Goal: Task Accomplishment & Management: Manage account settings

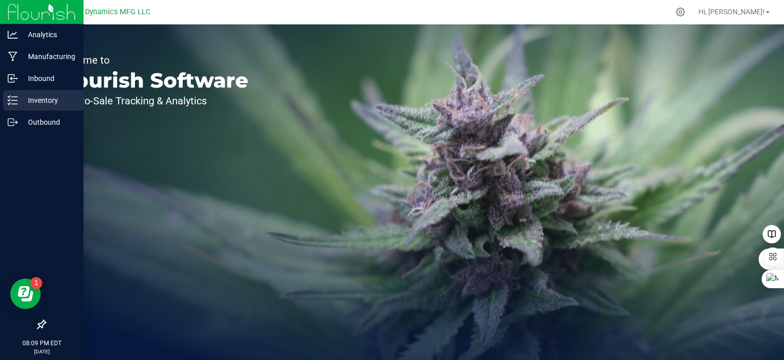
click at [13, 105] on icon at bounding box center [13, 100] width 10 height 10
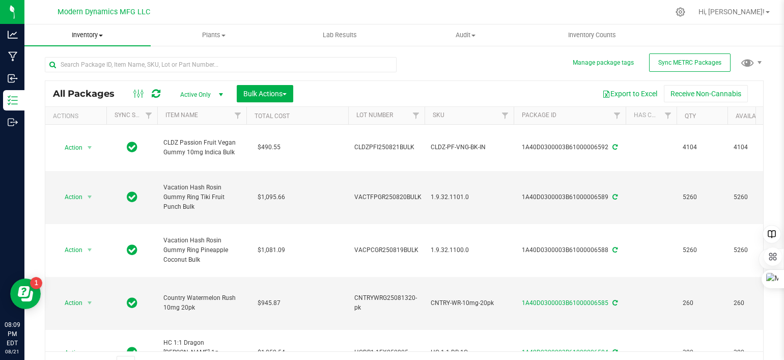
click at [101, 35] on span at bounding box center [101, 36] width 4 height 2
click at [99, 74] on li "All inventory" at bounding box center [87, 74] width 126 height 12
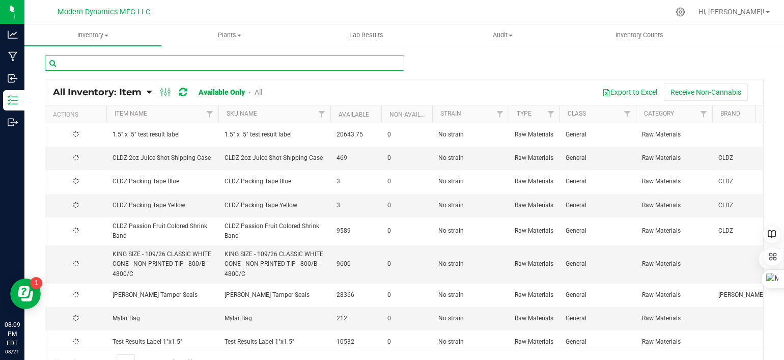
click at [103, 61] on input "text" at bounding box center [225, 63] width 360 height 15
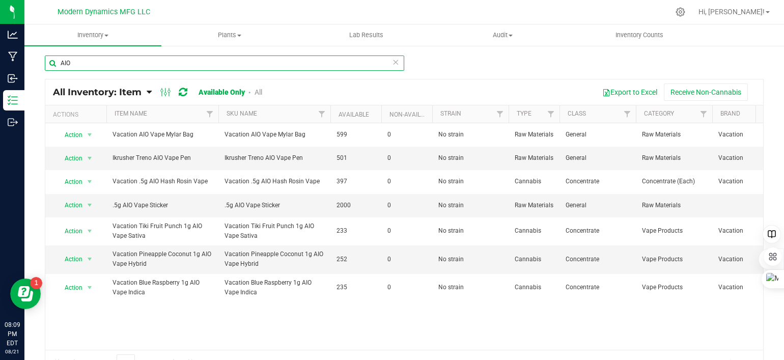
type input "AIO"
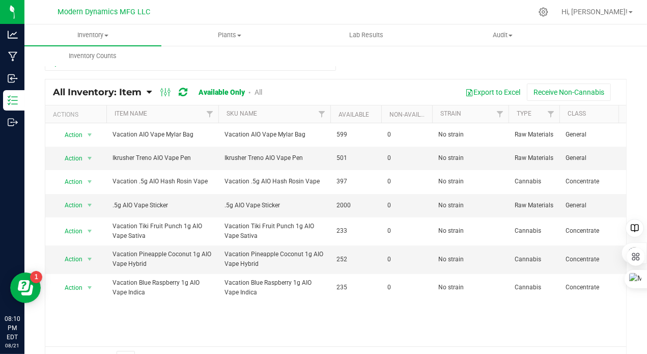
click at [371, 97] on div "Export to Excel Receive Non-Cannabis" at bounding box center [448, 92] width 341 height 17
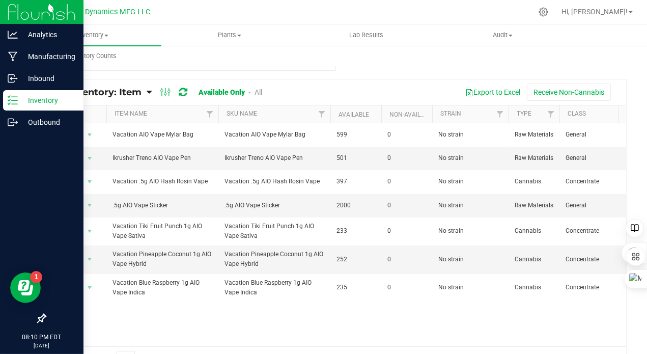
click at [13, 99] on icon at bounding box center [13, 100] width 10 height 10
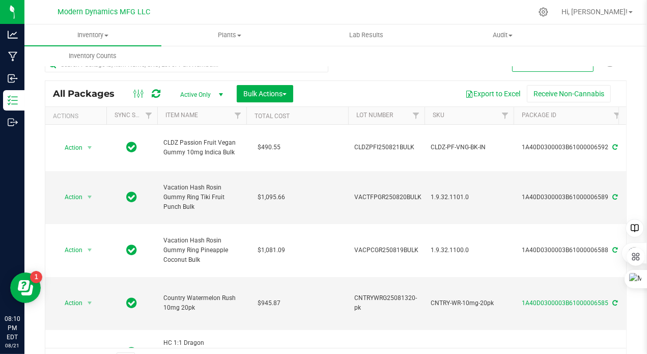
click at [220, 92] on span "select" at bounding box center [221, 95] width 8 height 8
click at [158, 83] on div "All Packages Active Only Active Only Lab Samples Locked All External Internal B…" at bounding box center [335, 93] width 581 height 25
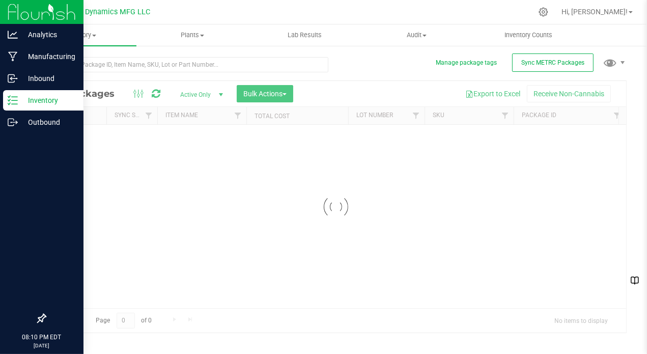
click at [16, 101] on icon at bounding box center [13, 100] width 10 height 10
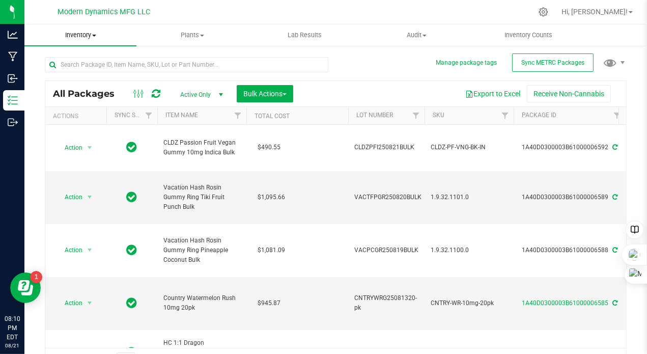
click at [96, 35] on span at bounding box center [94, 36] width 4 height 2
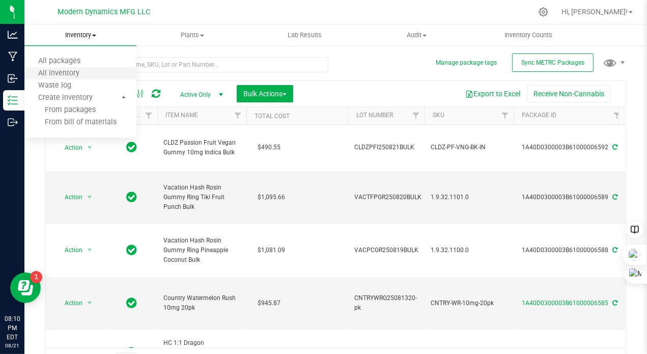
click at [95, 76] on li "All inventory" at bounding box center [80, 74] width 112 height 12
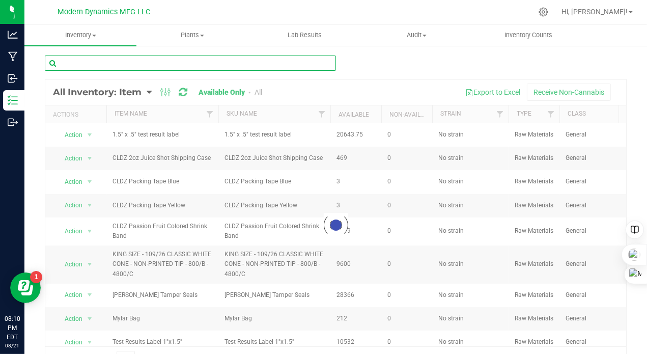
click at [136, 60] on input "text" at bounding box center [190, 63] width 291 height 15
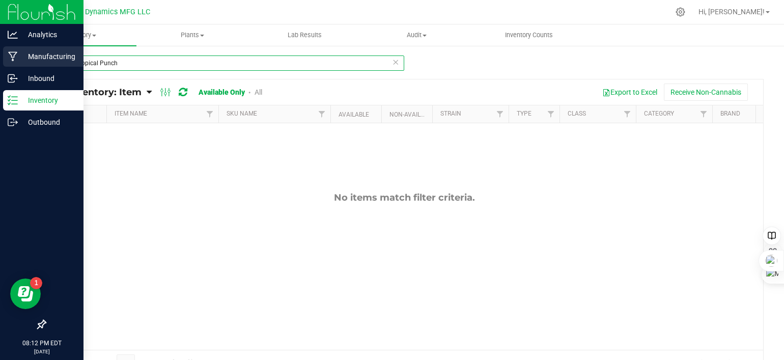
drag, startPoint x: 136, startPoint y: 60, endPoint x: 6, endPoint y: 62, distance: 130.4
click at [6, 62] on div "Analytics Manufacturing Inbound Inventory Outbound 08:12 PM EDT 08/21/2025 08/2…" at bounding box center [392, 180] width 784 height 360
type input "Tropical Punch"
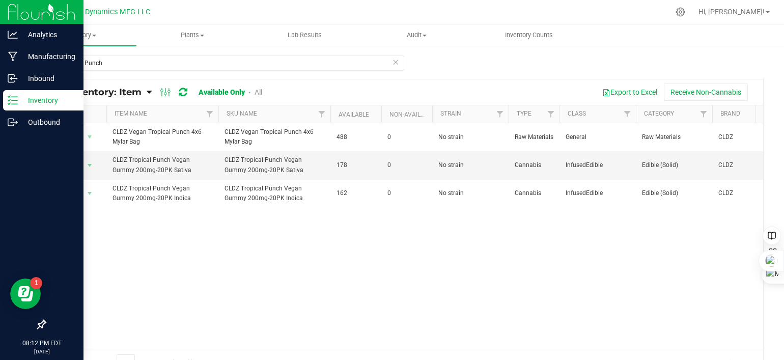
click at [15, 101] on icon at bounding box center [13, 100] width 10 height 10
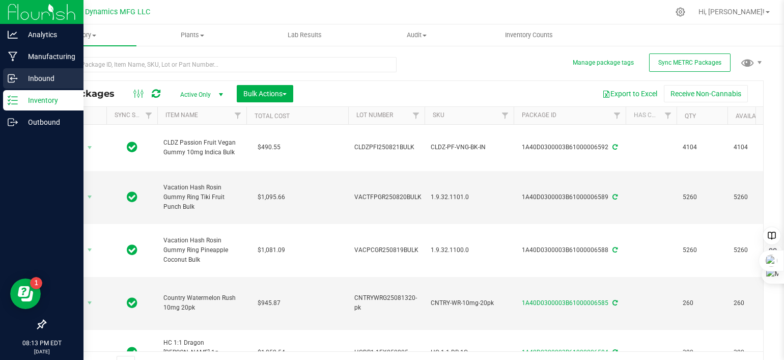
click at [14, 76] on icon at bounding box center [11, 79] width 6 height 8
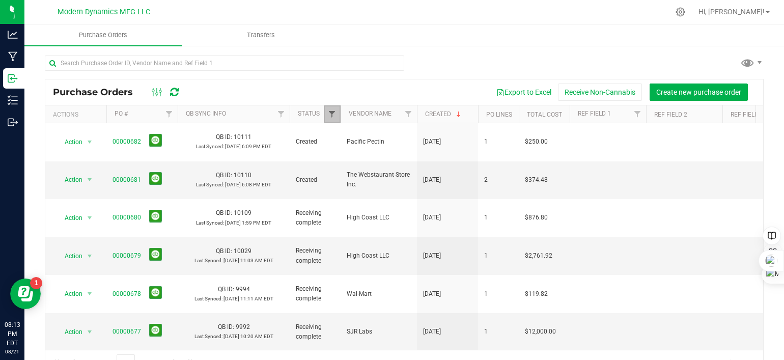
click at [333, 112] on span "Filter" at bounding box center [332, 114] width 8 height 8
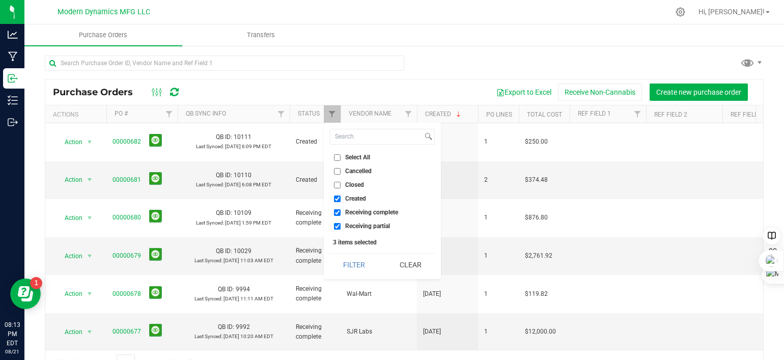
click at [336, 197] on input "Created" at bounding box center [337, 199] width 7 height 7
checkbox input "false"
click at [338, 209] on input "Receiving complete" at bounding box center [337, 212] width 7 height 7
checkbox input "false"
drag, startPoint x: 336, startPoint y: 224, endPoint x: 340, endPoint y: 216, distance: 8.0
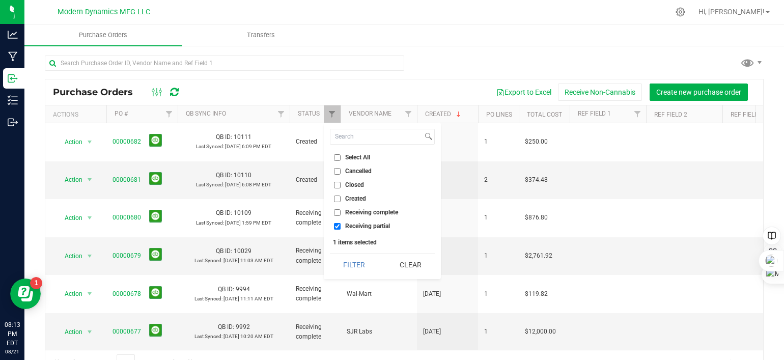
click at [337, 224] on input "Receiving partial" at bounding box center [337, 226] width 7 height 7
checkbox input "false"
click at [338, 183] on input "Closed" at bounding box center [337, 185] width 7 height 7
checkbox input "true"
click at [361, 261] on button "Filter" at bounding box center [354, 265] width 49 height 22
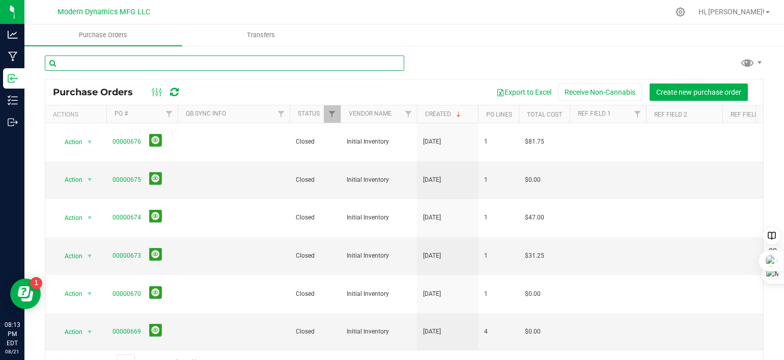
click at [202, 64] on input "text" at bounding box center [225, 63] width 360 height 15
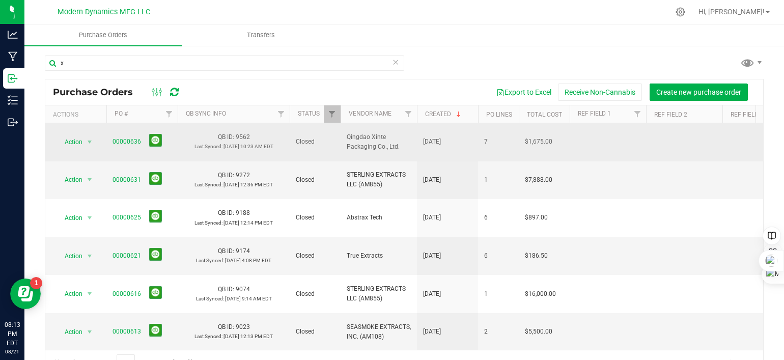
drag, startPoint x: 343, startPoint y: 128, endPoint x: 399, endPoint y: 149, distance: 59.8
click at [399, 149] on td "Qingdao Xinte Packaging Co., Ltd." at bounding box center [379, 142] width 76 height 38
copy span "Qingdao Xinte Packaging Co., Ltd."
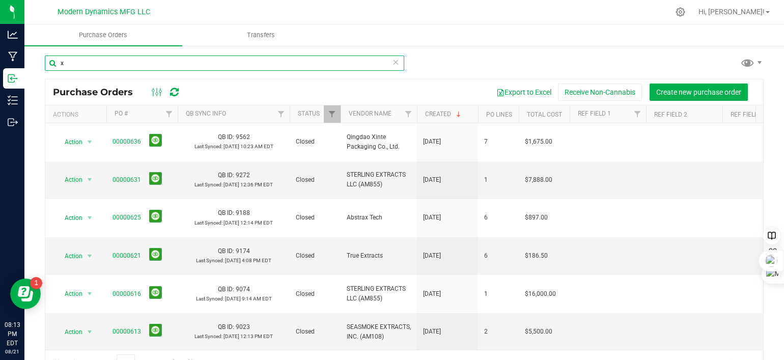
click at [116, 62] on input "x" at bounding box center [225, 63] width 360 height 15
click at [115, 62] on input "x" at bounding box center [225, 63] width 360 height 15
paste input "Qingdao Xinte Packaging Co., Ltd."
type input "Qingdao Xinte Packaging Co., Ltd."
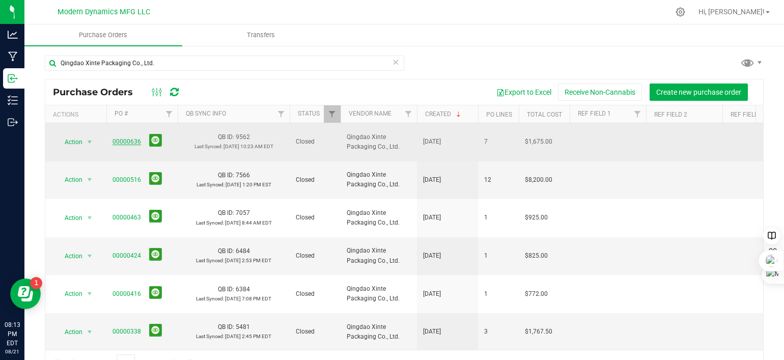
click at [131, 138] on link "00000636" at bounding box center [127, 141] width 29 height 7
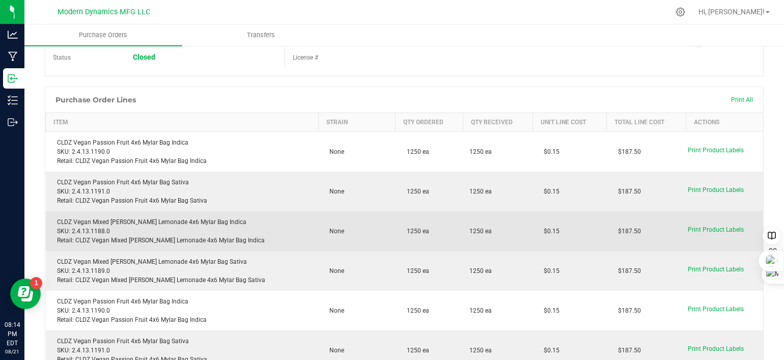
scroll to position [51, 0]
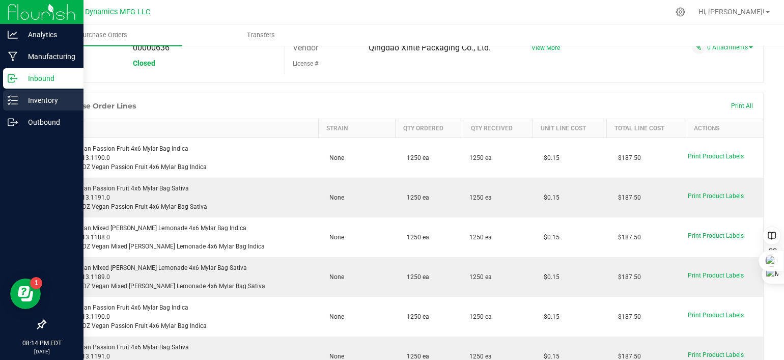
click at [17, 105] on div "Inventory" at bounding box center [43, 100] width 80 height 20
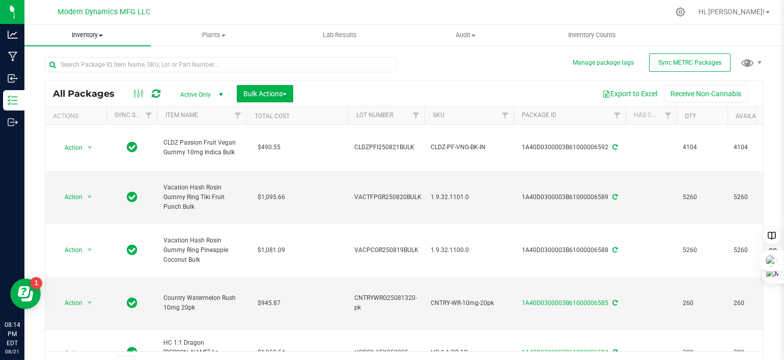
click at [103, 35] on span at bounding box center [101, 36] width 4 height 2
click at [104, 33] on span "Inventory" at bounding box center [87, 35] width 126 height 9
click at [413, 84] on div "All Packages Active Only Active Only Lab Samples Locked All External Internal B…" at bounding box center [404, 93] width 718 height 25
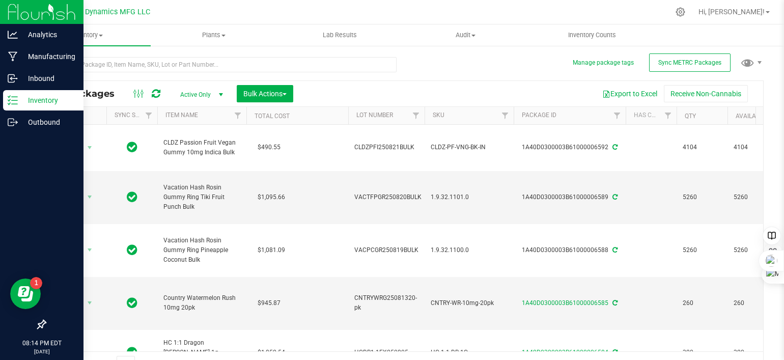
click at [18, 103] on p "Inventory" at bounding box center [48, 100] width 61 height 12
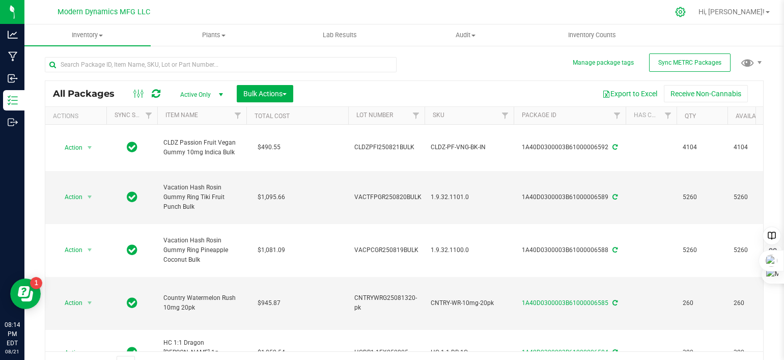
click at [647, 13] on icon at bounding box center [681, 12] width 10 height 10
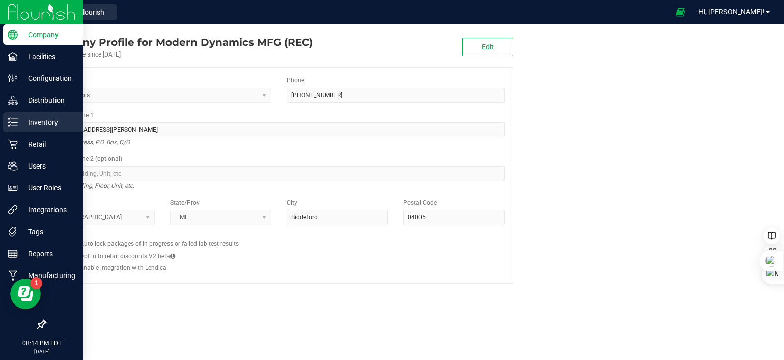
click at [18, 126] on p "Inventory" at bounding box center [48, 122] width 61 height 12
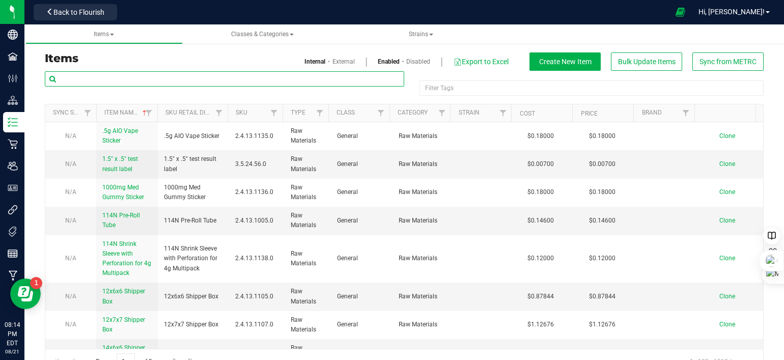
click at [130, 79] on input "text" at bounding box center [225, 78] width 360 height 15
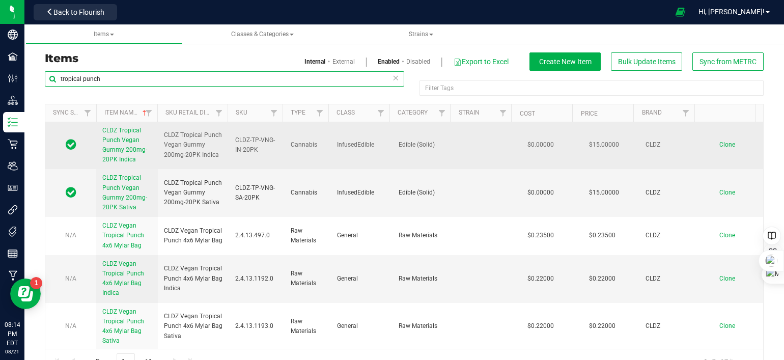
scroll to position [23, 0]
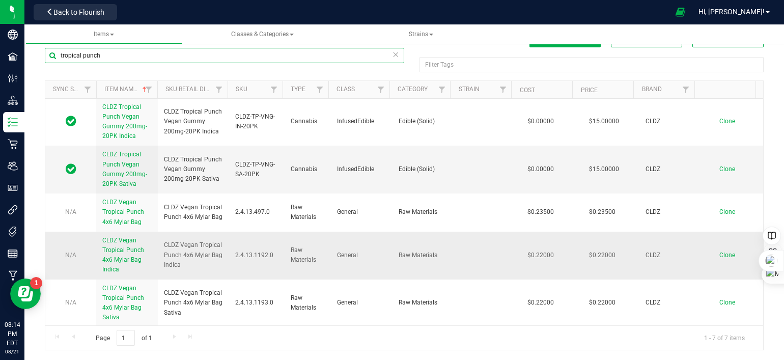
type input "tropical punch"
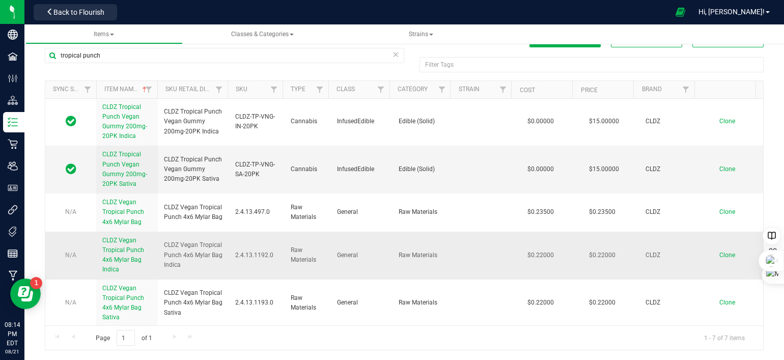
click at [119, 252] on span "CLDZ Vegan Tropical Punch 4x6 Mylar Bag Indica" at bounding box center [123, 255] width 42 height 37
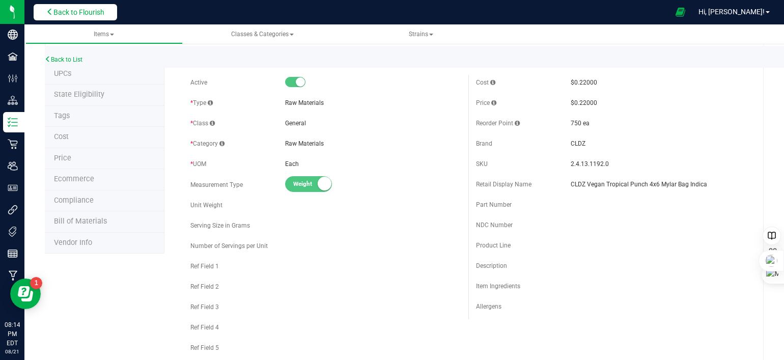
click at [48, 12] on icon at bounding box center [49, 11] width 7 height 7
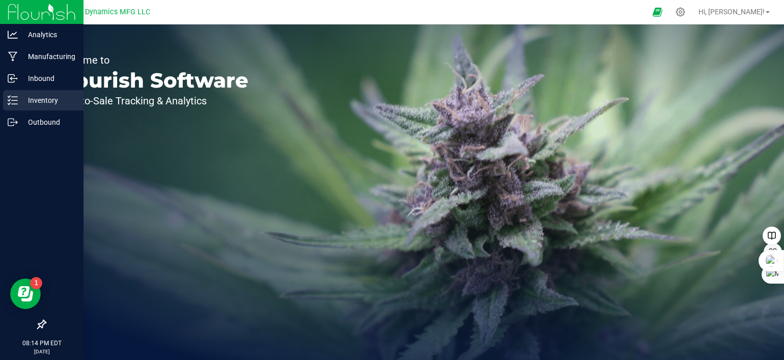
click at [15, 105] on div "Inventory" at bounding box center [43, 100] width 80 height 20
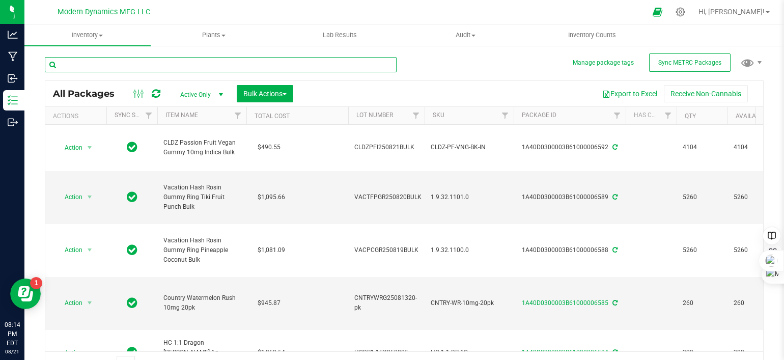
click at [103, 62] on input "text" at bounding box center [221, 64] width 352 height 15
click at [103, 33] on span "Inventory" at bounding box center [87, 35] width 126 height 9
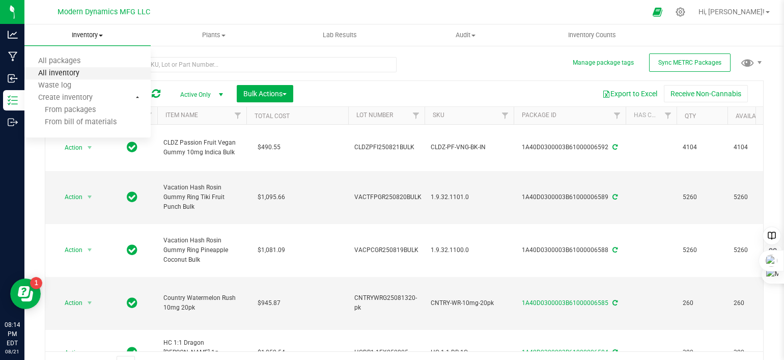
click at [92, 76] on span "All inventory" at bounding box center [58, 73] width 69 height 9
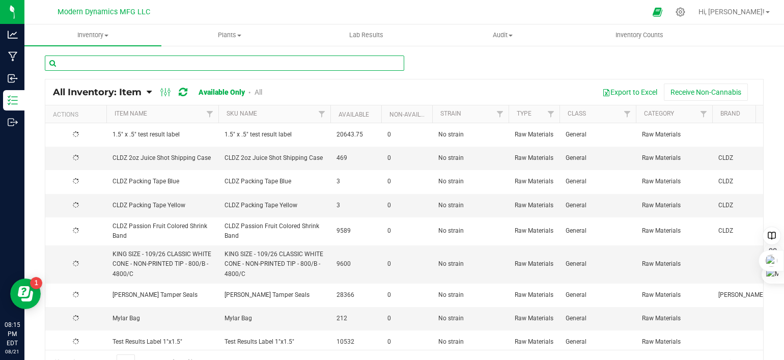
click at [151, 64] on input "text" at bounding box center [225, 63] width 360 height 15
type input "mylar"
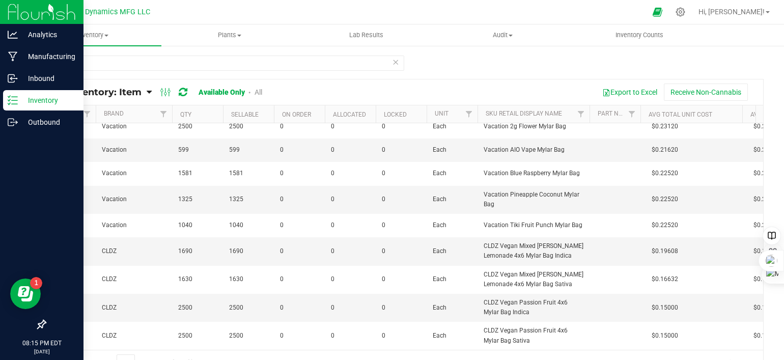
click at [18, 109] on div "Inventory" at bounding box center [43, 100] width 80 height 20
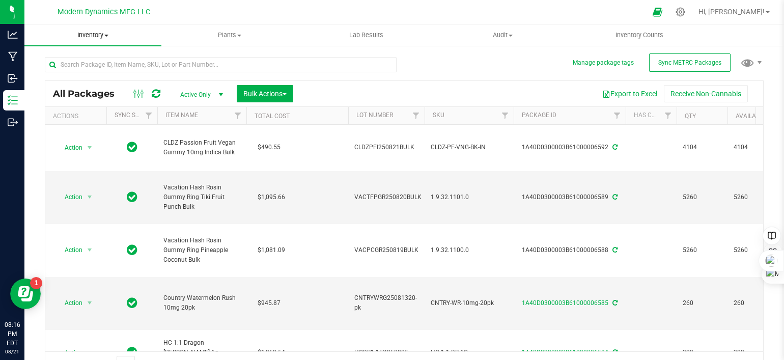
click at [108, 33] on span "Inventory" at bounding box center [92, 35] width 137 height 9
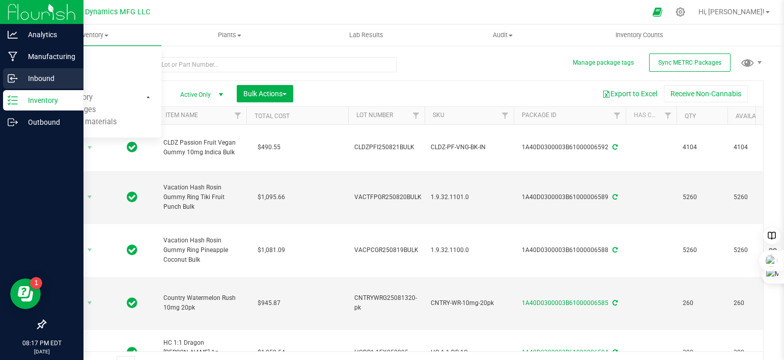
click at [13, 84] on div "Inbound" at bounding box center [43, 78] width 80 height 20
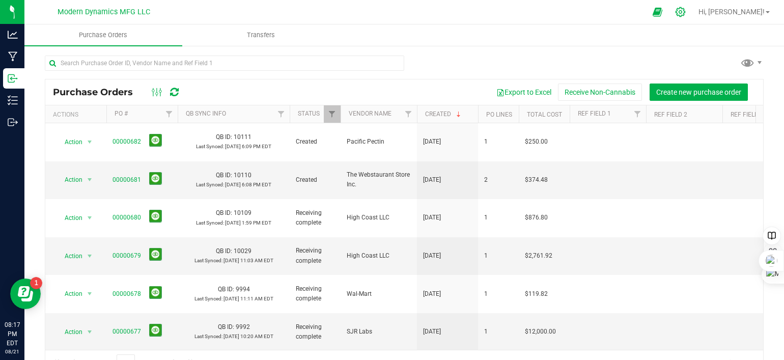
click at [647, 14] on icon at bounding box center [681, 12] width 10 height 10
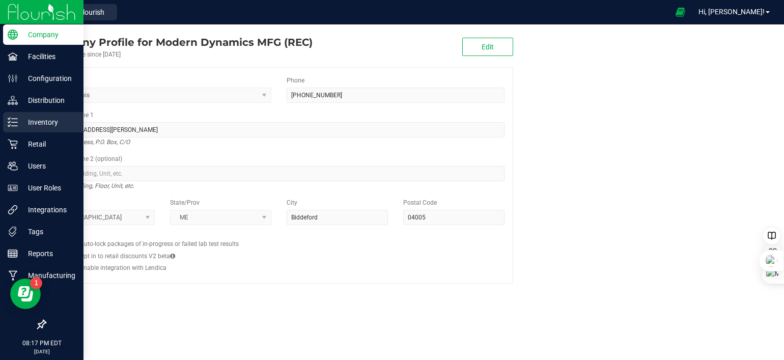
click at [7, 123] on div "Inventory" at bounding box center [43, 122] width 80 height 20
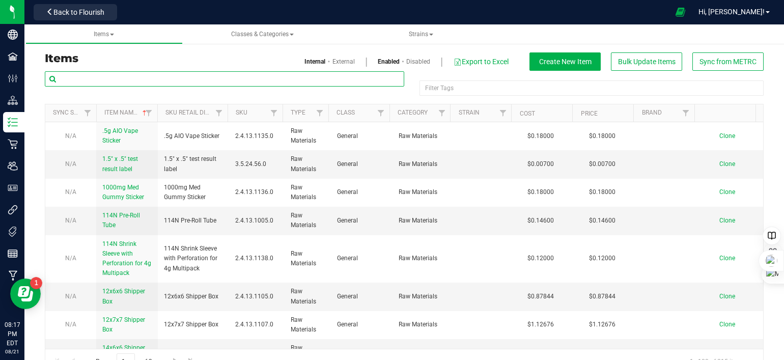
click at [121, 72] on input "text" at bounding box center [225, 78] width 360 height 15
type input "mylar"
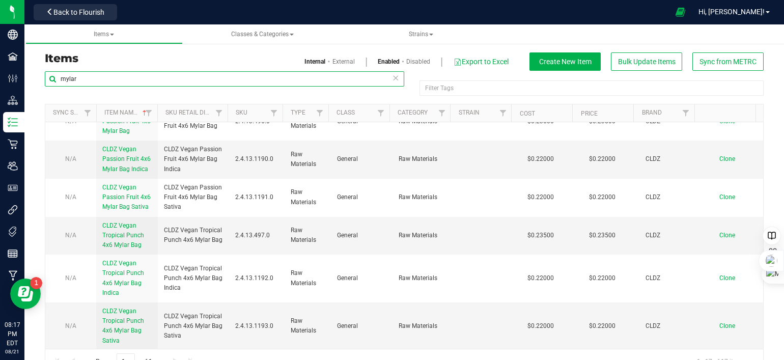
scroll to position [255, 0]
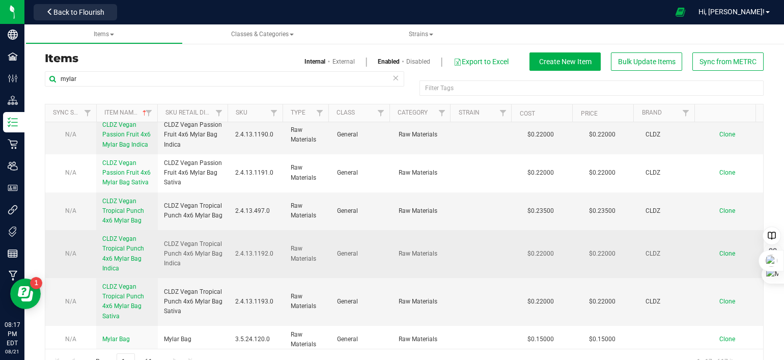
click at [128, 235] on span "CLDZ Vegan Tropical Punch 4x6 Mylar Bag Indica" at bounding box center [123, 253] width 42 height 37
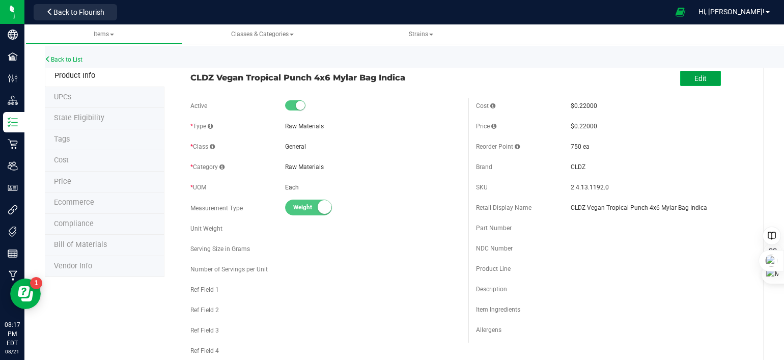
click at [647, 83] on button "Edit" at bounding box center [700, 78] width 41 height 15
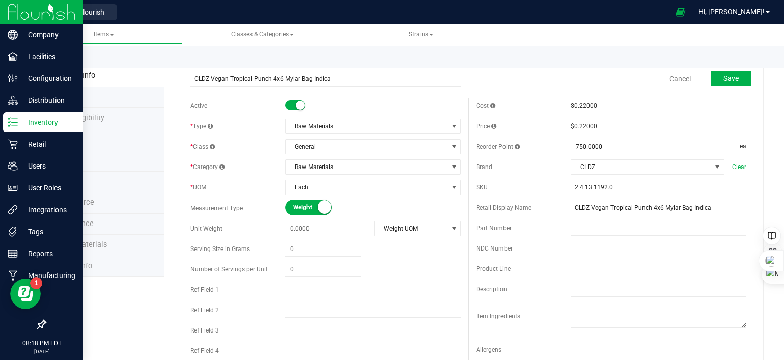
click at [14, 124] on icon at bounding box center [13, 122] width 10 height 10
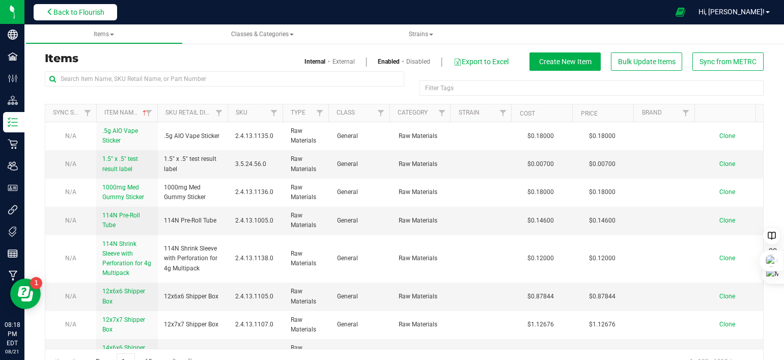
click at [83, 15] on span "Back to Flourish" at bounding box center [78, 12] width 51 height 8
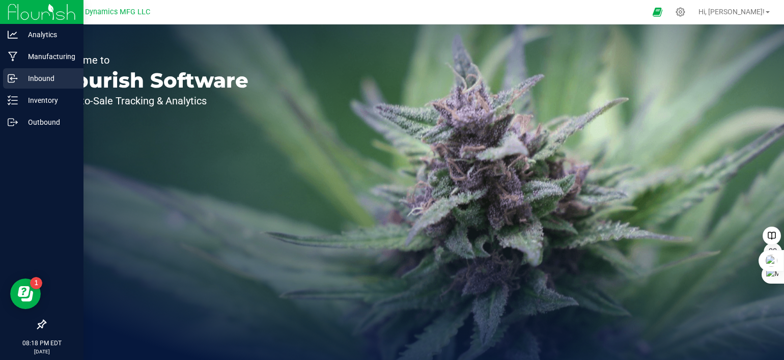
click at [16, 76] on icon at bounding box center [13, 78] width 10 height 10
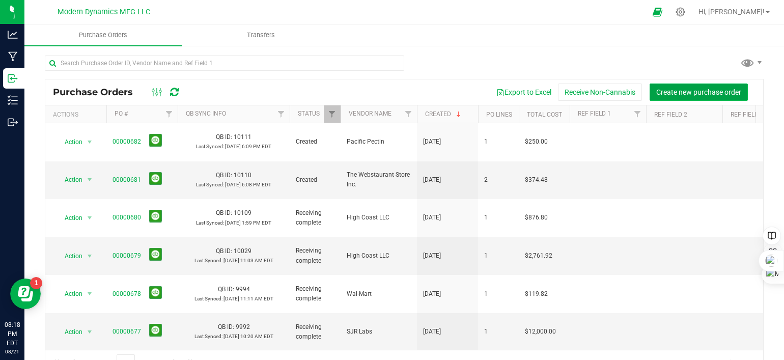
click at [647, 96] on button "Create new purchase order" at bounding box center [699, 92] width 98 height 17
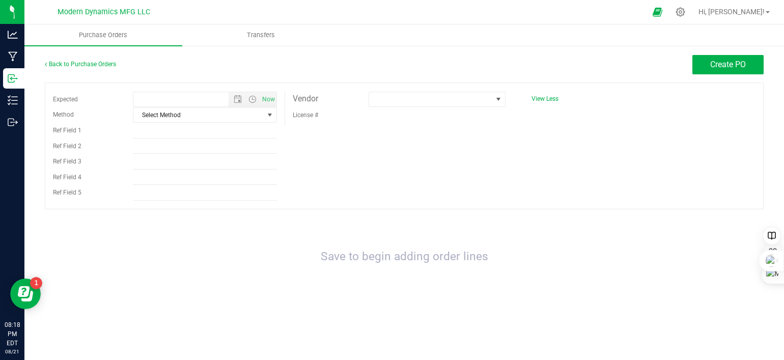
type input "8/21/2025 8:18 PM"
click at [647, 72] on button "Create PO" at bounding box center [728, 64] width 71 height 19
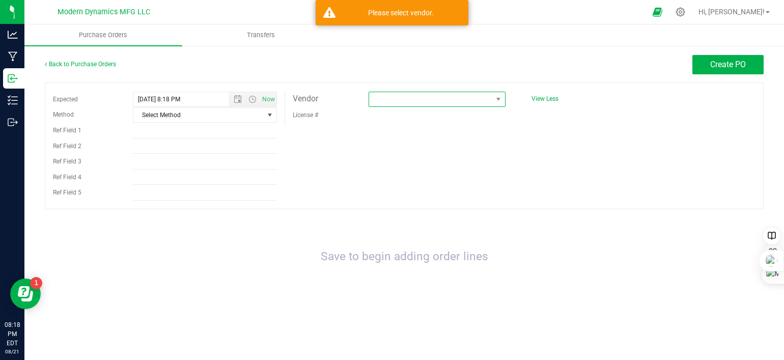
click at [454, 96] on span at bounding box center [430, 99] width 123 height 14
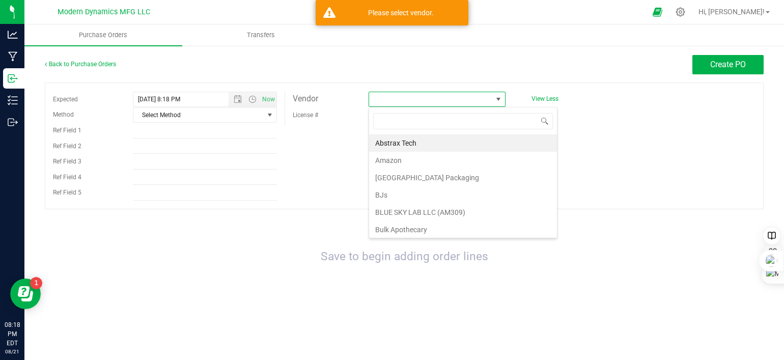
scroll to position [15, 136]
type input "in"
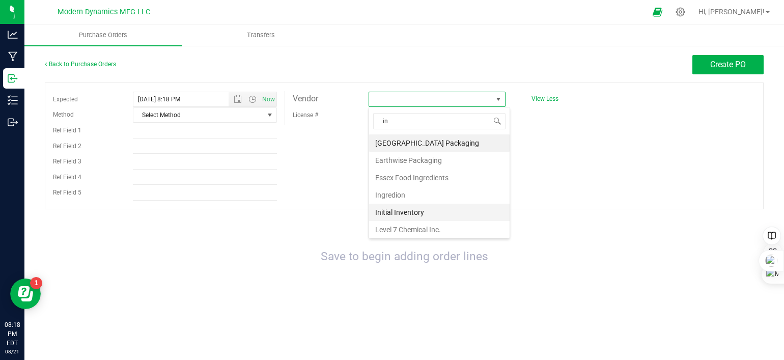
click at [397, 206] on li "Initial Inventory" at bounding box center [439, 212] width 141 height 17
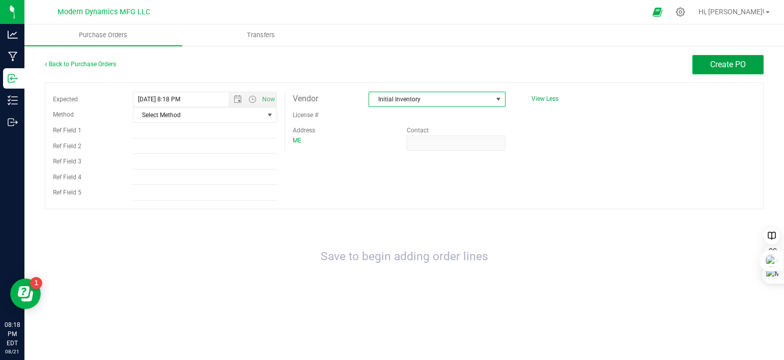
click at [647, 58] on button "Create PO" at bounding box center [728, 64] width 71 height 19
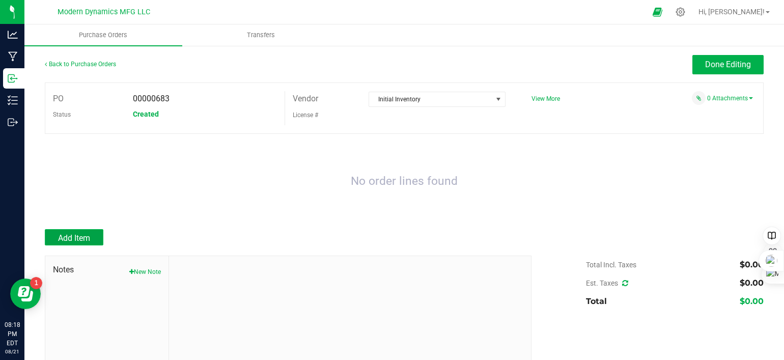
click at [79, 240] on span "Add Item" at bounding box center [74, 238] width 32 height 10
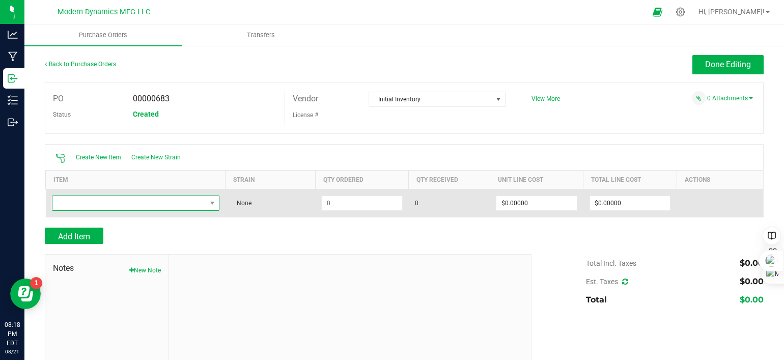
click at [96, 200] on span "NO DATA FOUND" at bounding box center [129, 203] width 154 height 14
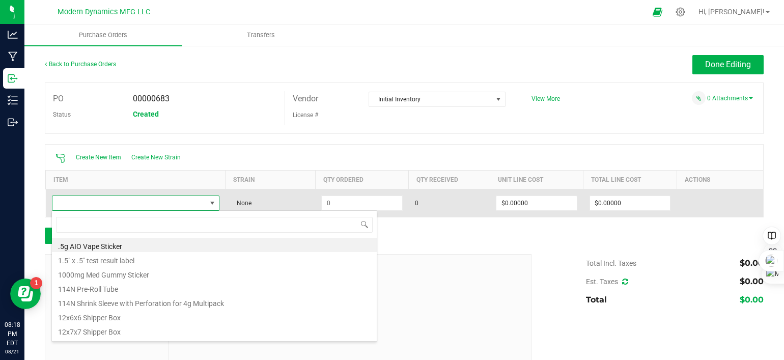
scroll to position [15, 163]
type input "tropi"
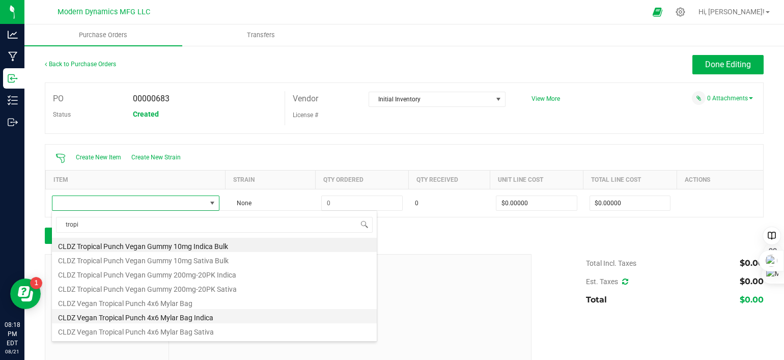
click at [163, 315] on li "CLDZ Vegan Tropical Punch 4x6 Mylar Bag Indica" at bounding box center [214, 316] width 325 height 14
type input "$0.22000"
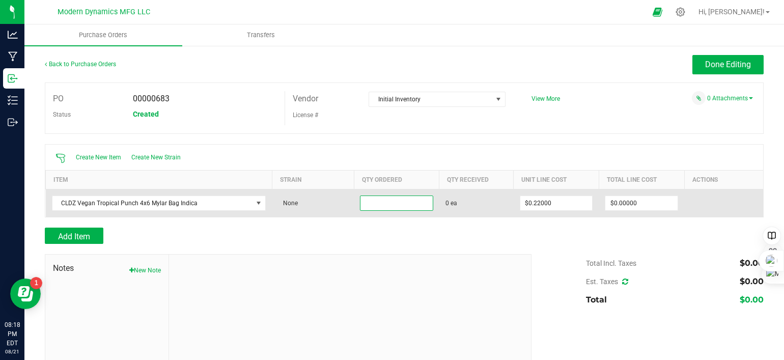
click at [388, 205] on input at bounding box center [397, 203] width 72 height 14
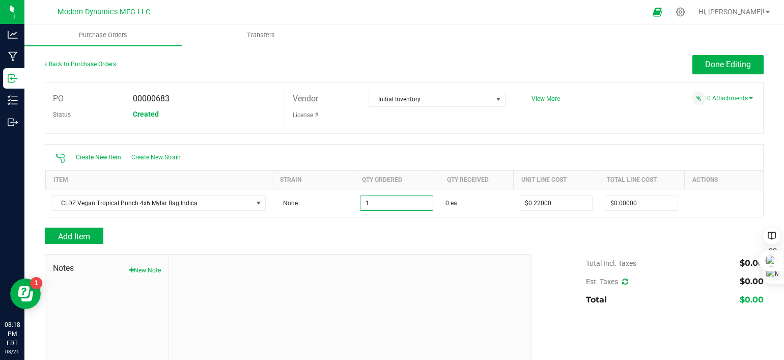
type input "1 ea"
click at [387, 237] on div "Add Item" at bounding box center [284, 236] width 479 height 16
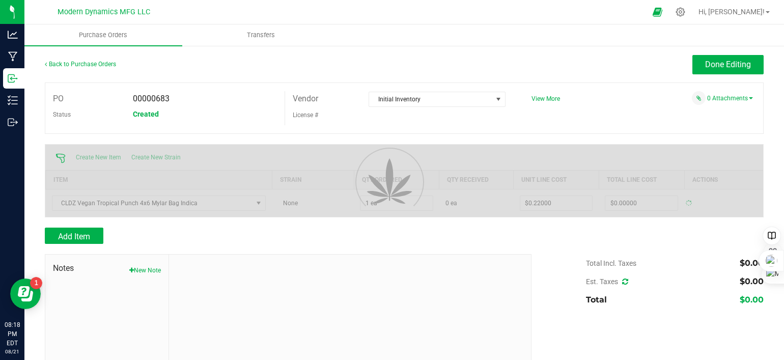
type input "$0.22000"
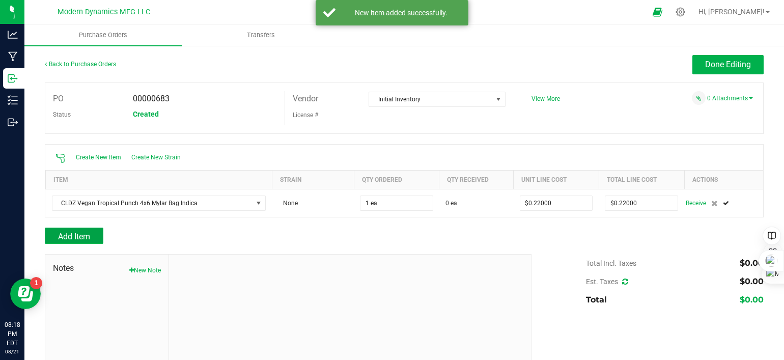
click at [89, 239] on span "Add Item" at bounding box center [74, 237] width 32 height 10
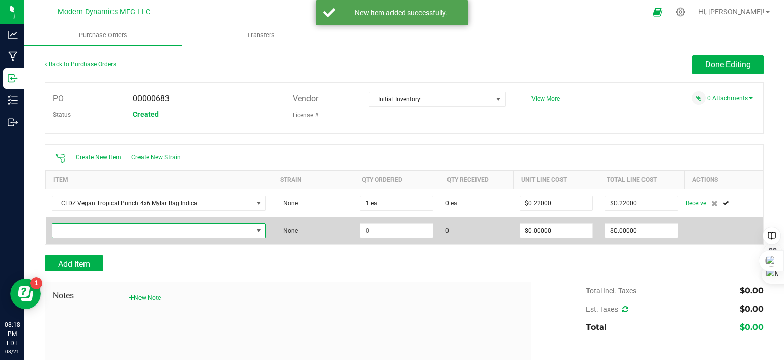
click at [94, 234] on span "NO DATA FOUND" at bounding box center [152, 231] width 201 height 14
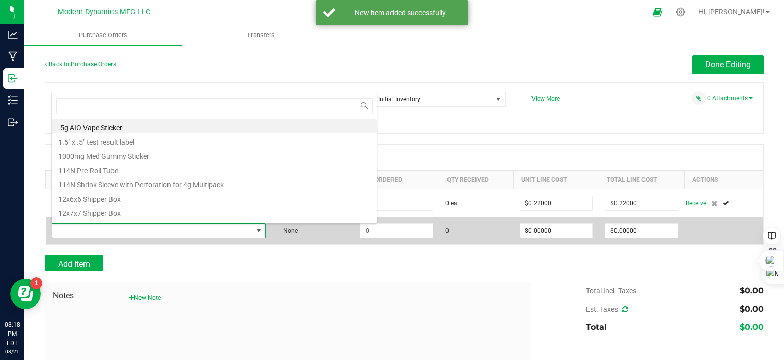
scroll to position [15, 207]
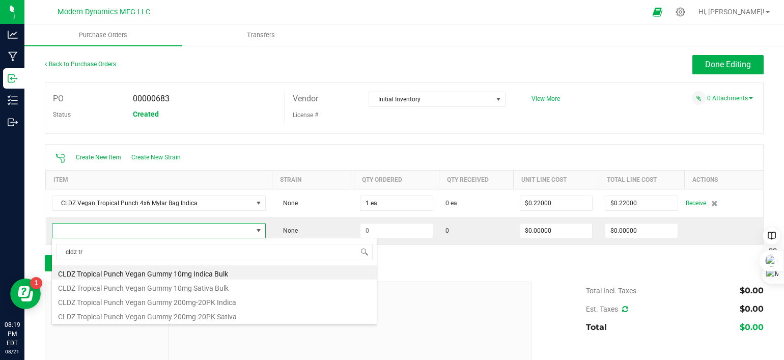
drag, startPoint x: 89, startPoint y: 252, endPoint x: 43, endPoint y: 252, distance: 45.3
click at [45, 252] on body "Analytics Manufacturing Inbound Inventory Outbound 08:19 PM EDT 08/21/2025 08/2…" at bounding box center [392, 180] width 784 height 360
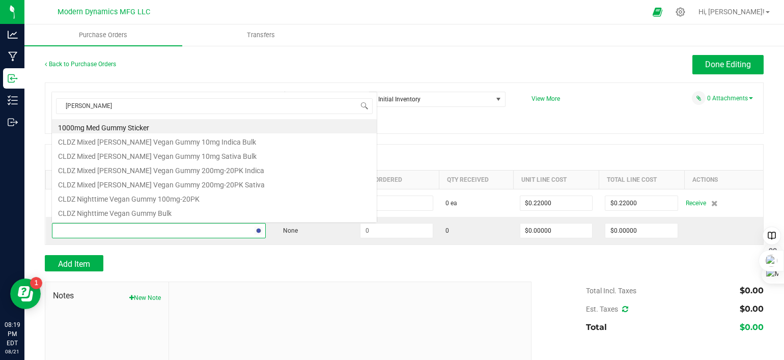
scroll to position [0, 0]
type input "mylar"
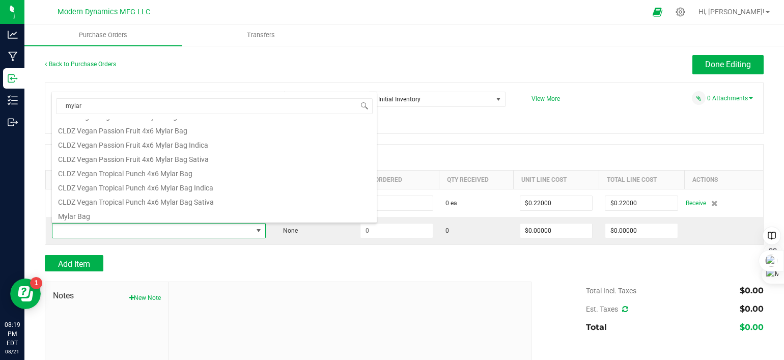
scroll to position [39, 0]
click at [153, 213] on li "CLDZ Vegan Tropical Punch 4x6 Mylar Bag Sativa" at bounding box center [214, 216] width 325 height 14
type input "$0.22000"
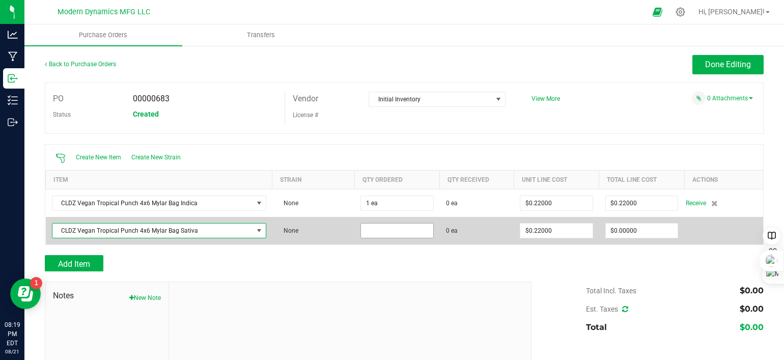
click at [383, 234] on input at bounding box center [397, 231] width 72 height 14
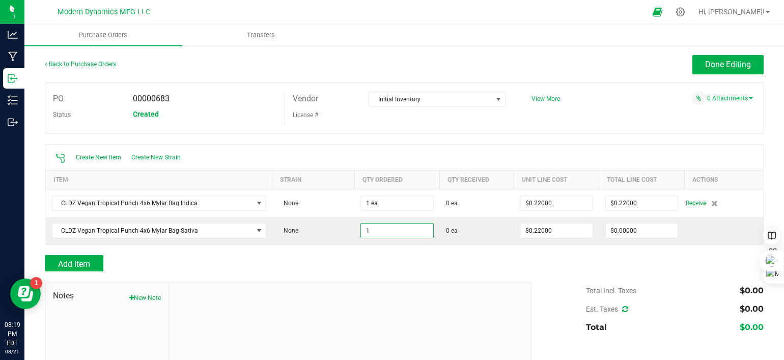
type input "1 ea"
click at [388, 270] on div "Add Item" at bounding box center [284, 263] width 479 height 16
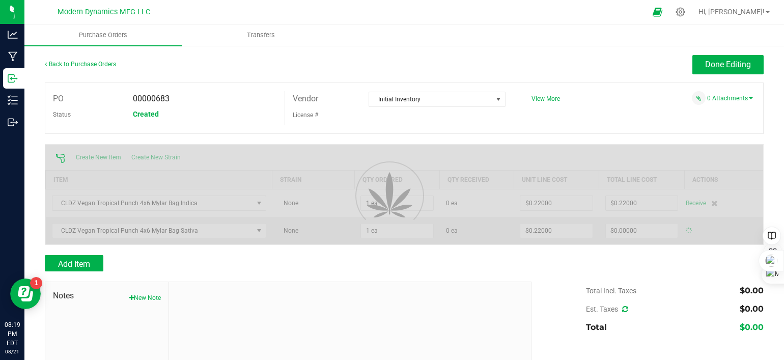
type input "$0.22000"
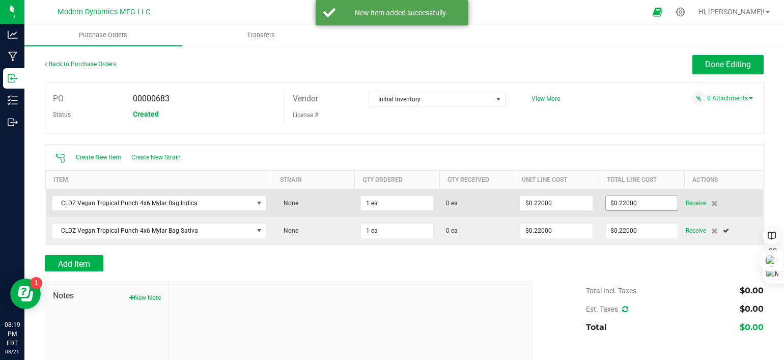
type input "0.22"
type input "1"
type input "$0.22000"
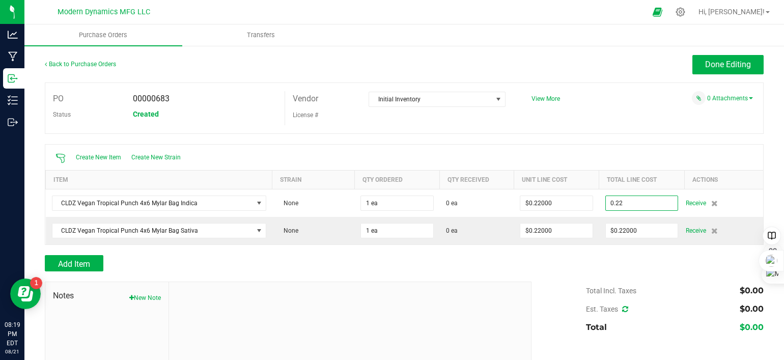
type input "$0.22000"
click at [571, 284] on div "Total Incl. Taxes $0.00 Est. Taxes $0.00 Total $0.00" at bounding box center [644, 309] width 240 height 55
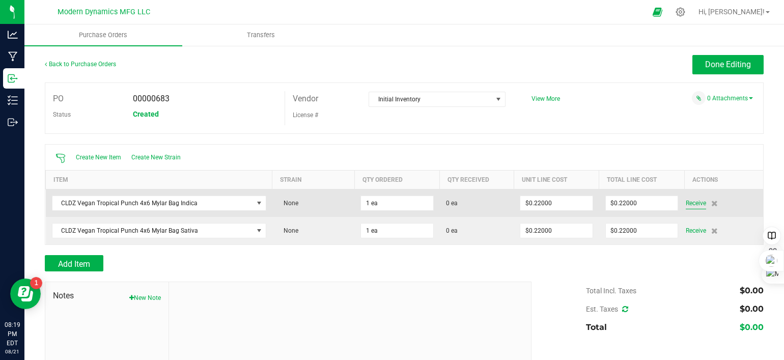
click at [647, 202] on span "Receive" at bounding box center [696, 203] width 20 height 12
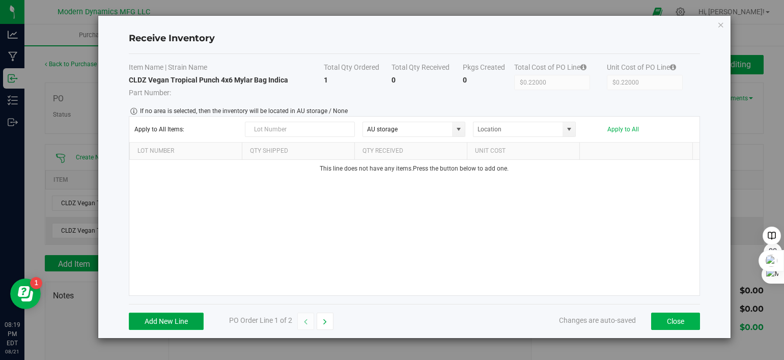
click at [174, 317] on button "Add New Line" at bounding box center [166, 321] width 75 height 17
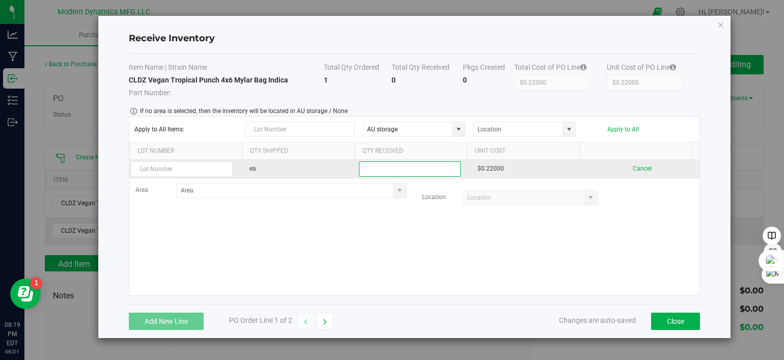
click at [424, 170] on input at bounding box center [410, 169] width 101 height 14
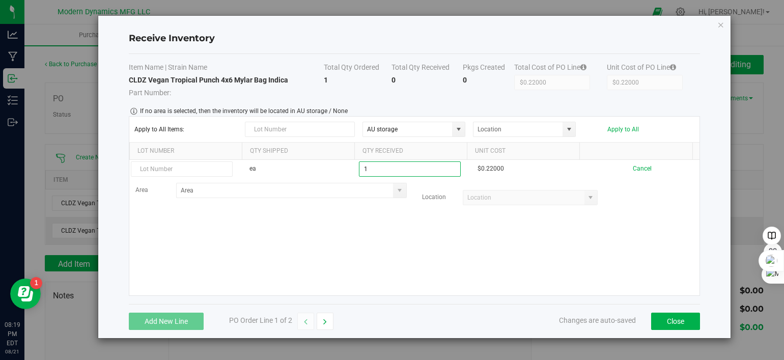
type input "1 ea"
click at [509, 262] on kendo-grid-list "ea 1 ea $0.22000 Cancel Area Location" at bounding box center [414, 227] width 570 height 135
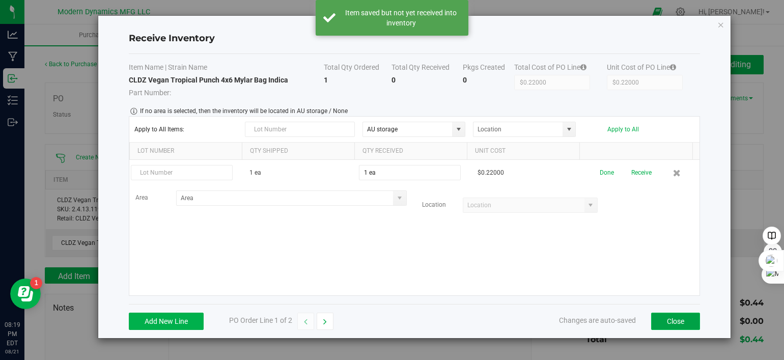
click at [647, 317] on button "Close" at bounding box center [675, 321] width 49 height 17
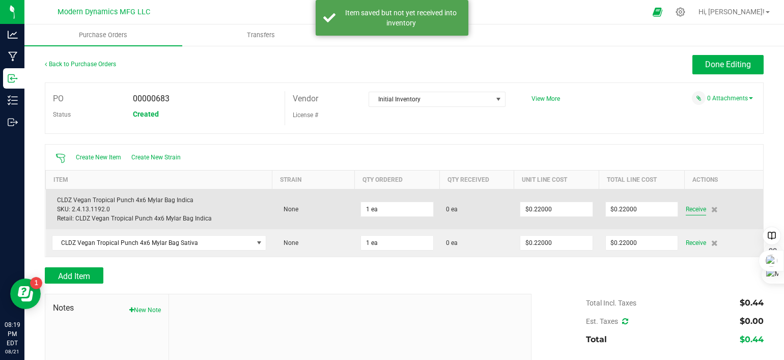
click at [647, 209] on span "Receive" at bounding box center [696, 209] width 20 height 12
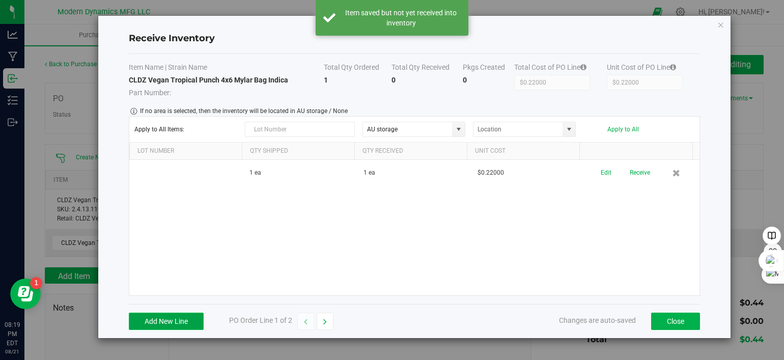
click at [179, 313] on button "Add New Line" at bounding box center [166, 321] width 75 height 17
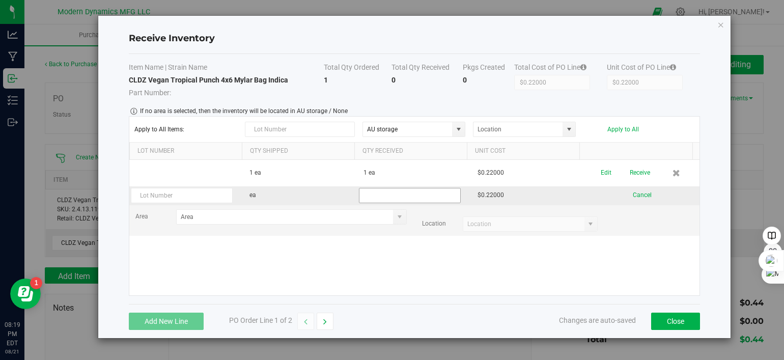
click at [384, 196] on input at bounding box center [410, 195] width 101 height 14
click at [633, 194] on button "Cancel" at bounding box center [642, 195] width 19 height 10
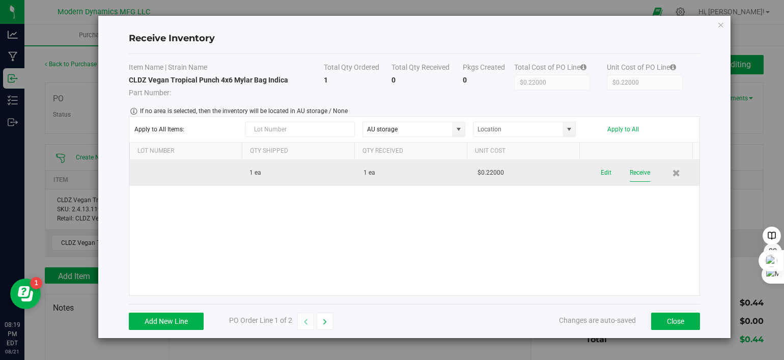
click at [633, 174] on button "Receive" at bounding box center [640, 173] width 20 height 18
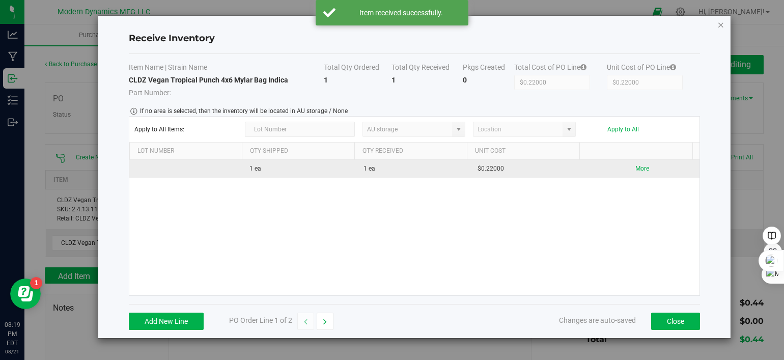
click at [647, 23] on icon "Close modal" at bounding box center [721, 24] width 7 height 12
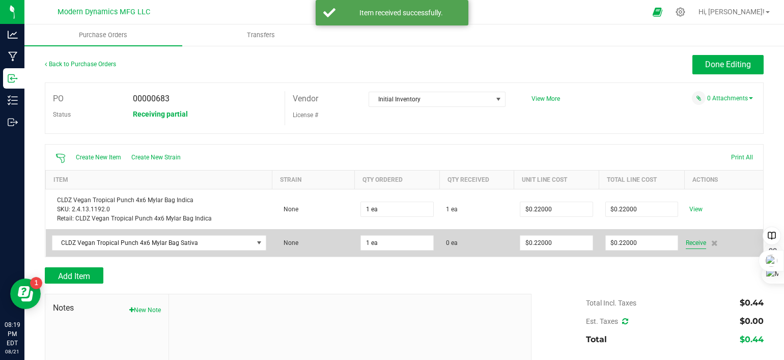
click at [647, 240] on span "Receive" at bounding box center [696, 243] width 20 height 12
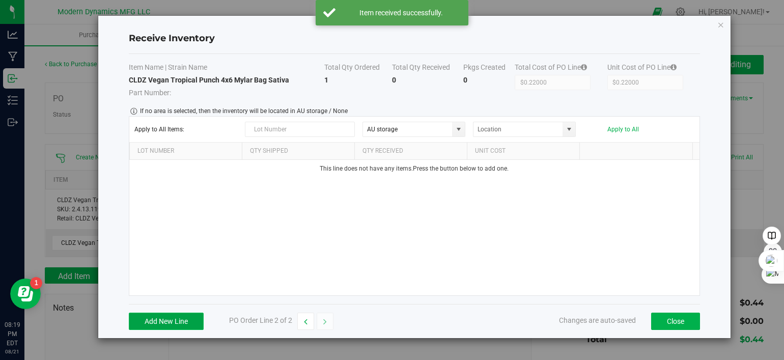
click at [180, 318] on button "Add New Line" at bounding box center [166, 321] width 75 height 17
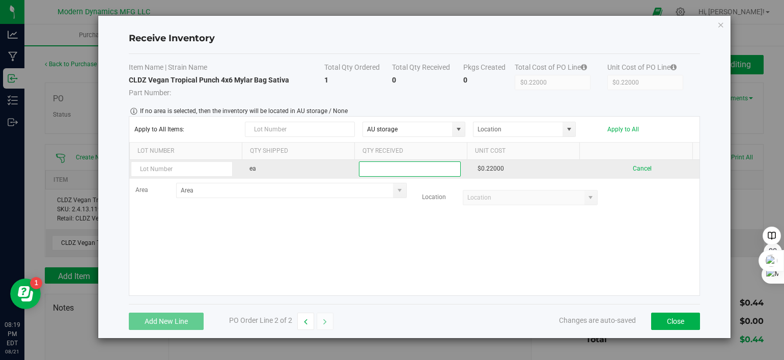
click at [385, 166] on input at bounding box center [410, 169] width 101 height 14
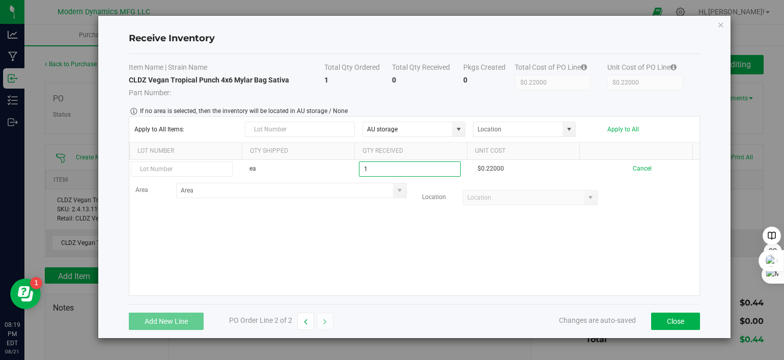
type input "1 ea"
click at [435, 232] on kendo-grid-list "ea 1 ea $0.22000 Cancel Area Location" at bounding box center [414, 227] width 570 height 135
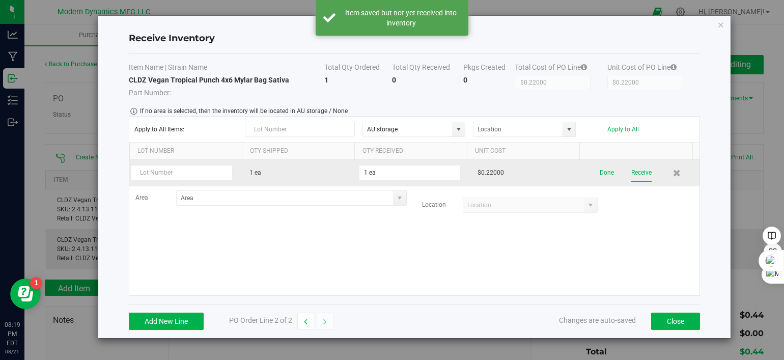
click at [634, 172] on button "Receive" at bounding box center [641, 173] width 20 height 18
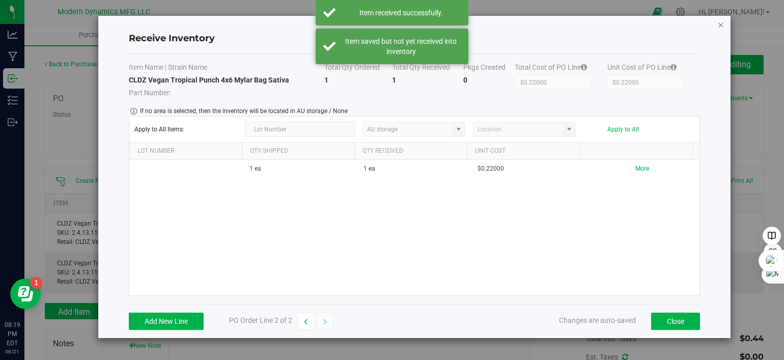
click at [647, 24] on icon "Close modal" at bounding box center [721, 24] width 7 height 12
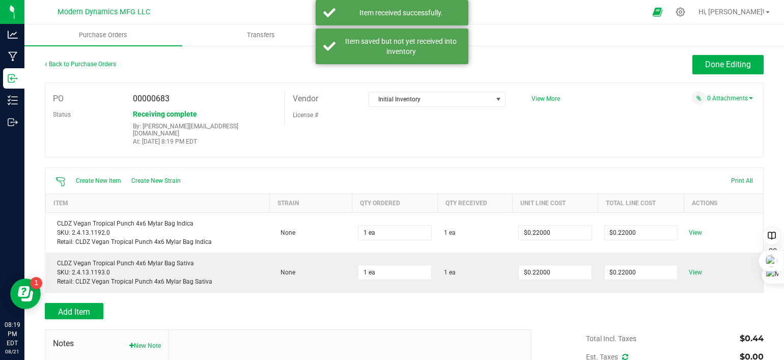
drag, startPoint x: 587, startPoint y: 281, endPoint x: 654, endPoint y: 191, distance: 112.0
click at [587, 281] on td "$0.22000" at bounding box center [555, 273] width 86 height 40
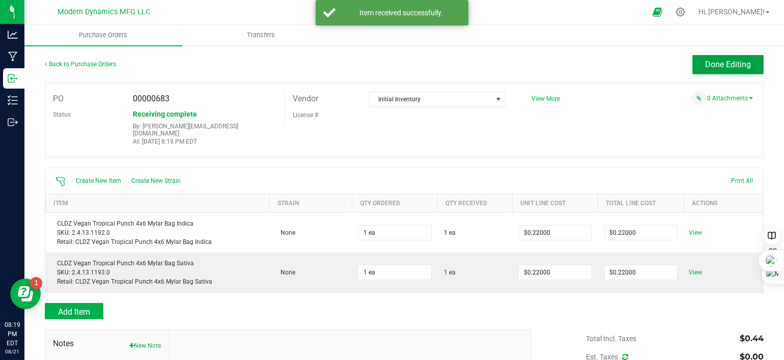
click at [647, 70] on button "Done Editing" at bounding box center [728, 64] width 71 height 19
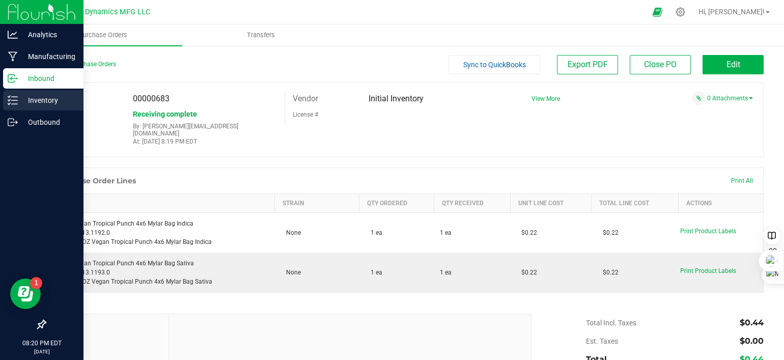
click at [10, 100] on icon at bounding box center [13, 100] width 10 height 10
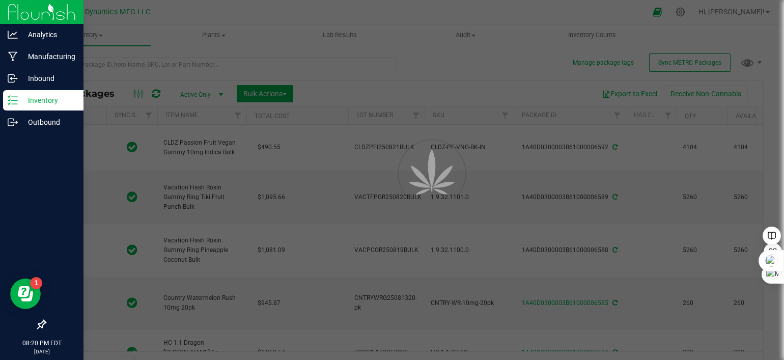
click at [102, 36] on div at bounding box center [392, 180] width 784 height 360
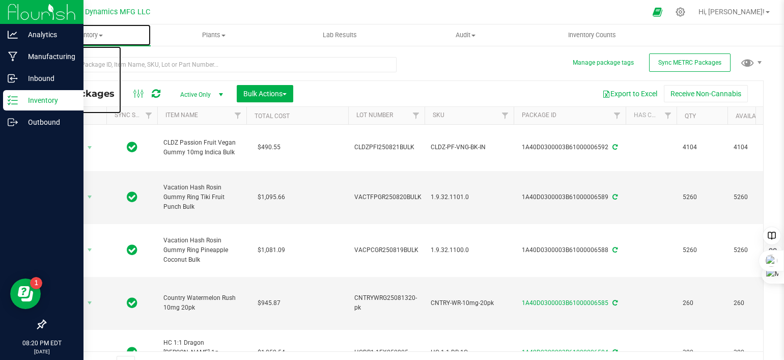
click at [102, 36] on span at bounding box center [101, 36] width 4 height 2
click at [86, 76] on span "All inventory" at bounding box center [58, 73] width 69 height 9
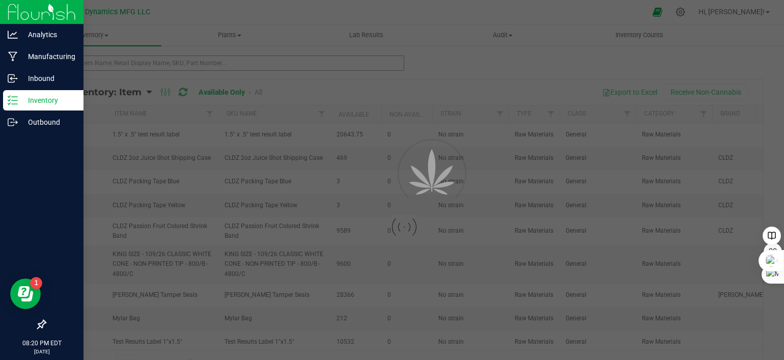
click at [127, 67] on div at bounding box center [392, 180] width 784 height 360
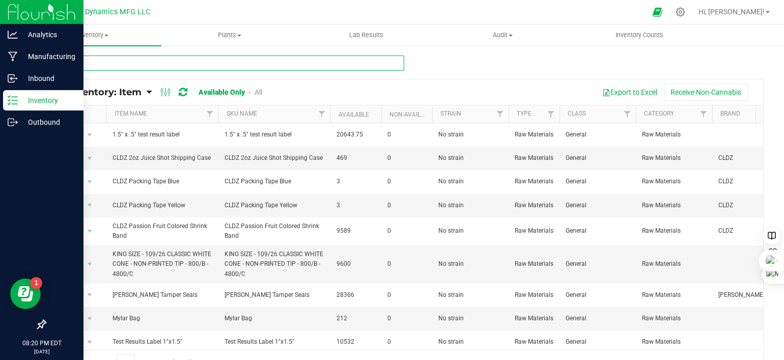
click at [127, 68] on input "text" at bounding box center [225, 63] width 360 height 15
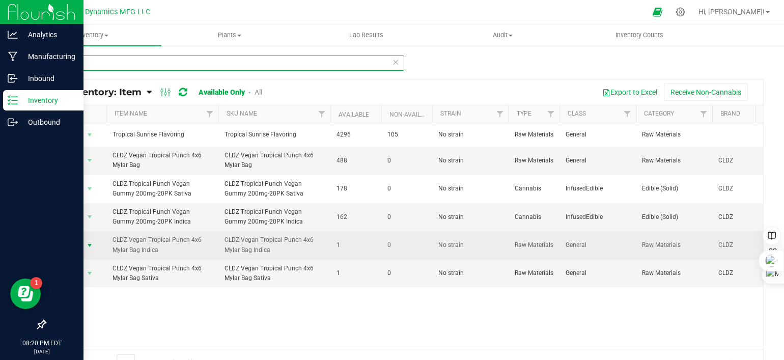
type input "tropical"
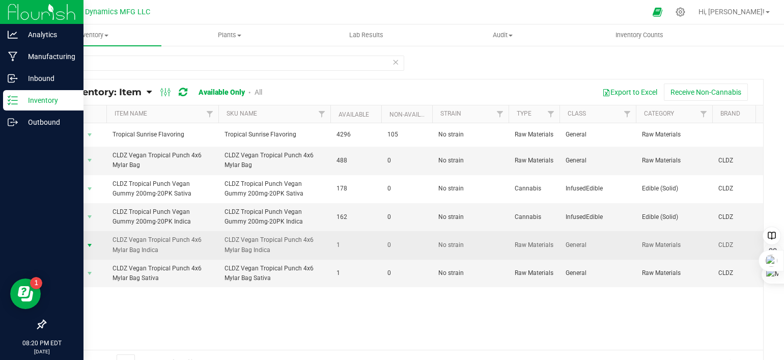
click at [91, 246] on span "select" at bounding box center [90, 245] width 8 height 8
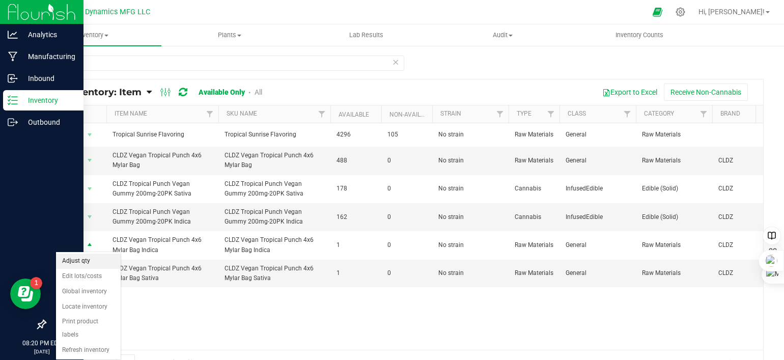
click at [89, 258] on li "Adjust qty" at bounding box center [88, 261] width 65 height 15
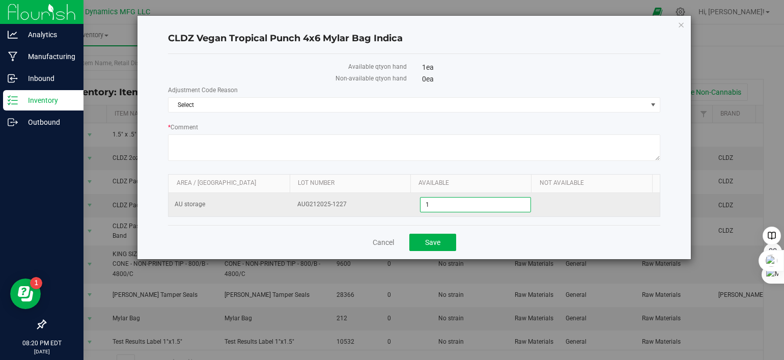
drag, startPoint x: 434, startPoint y: 200, endPoint x: 412, endPoint y: 205, distance: 22.5
click at [414, 205] on td "1 1" at bounding box center [475, 204] width 123 height 23
type input "2"
type input "1249"
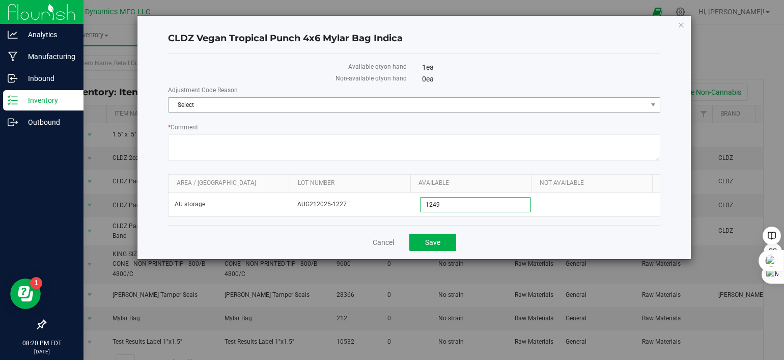
type input "1,249"
click at [301, 108] on span "Select" at bounding box center [408, 105] width 479 height 14
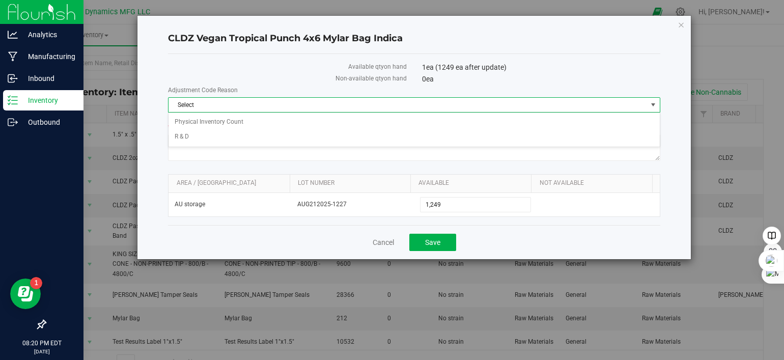
click at [286, 87] on label "Adjustment Code Reason" at bounding box center [414, 90] width 492 height 9
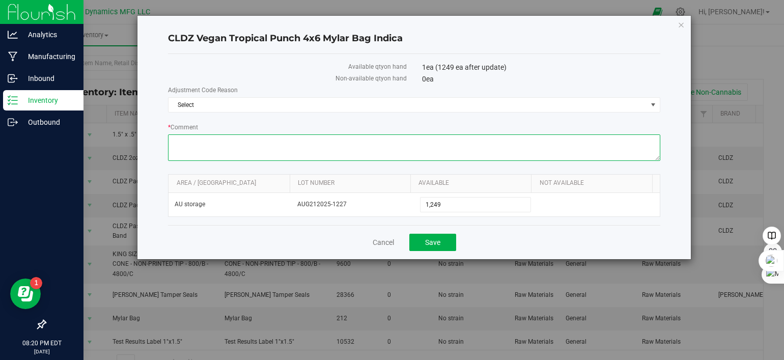
click at [249, 142] on textarea "* Comment" at bounding box center [414, 147] width 492 height 26
drag, startPoint x: 321, startPoint y: 140, endPoint x: 155, endPoint y: 141, distance: 165.5
click at [155, 141] on div "CLDZ Vegan Tropical Punch 4x6 Mylar Bag Indica Available qty on hand 1 ea (1249…" at bounding box center [415, 137] width 554 height 243
type textarea "inventory error added Passion Fruit twice on PO"
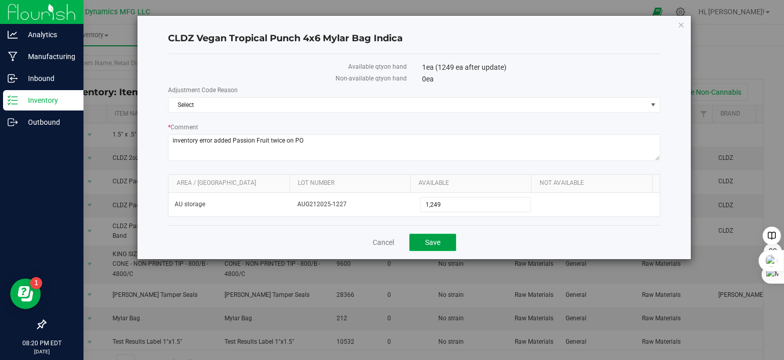
click at [444, 241] on button "Save" at bounding box center [432, 242] width 47 height 17
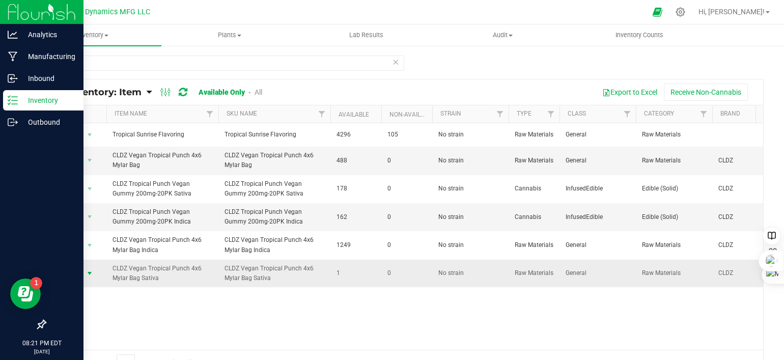
click at [90, 269] on span "select" at bounding box center [90, 273] width 8 height 8
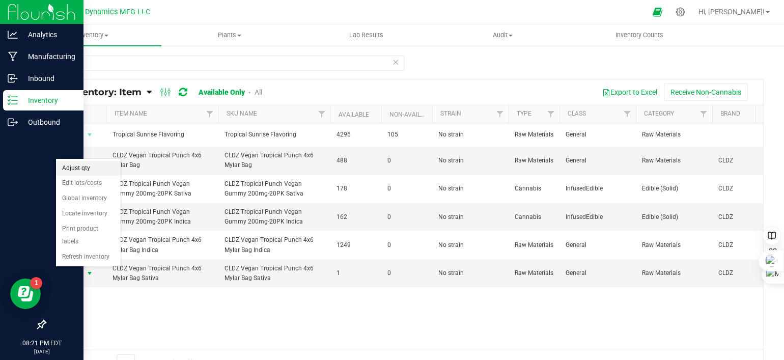
click at [89, 169] on li "Adjust qty" at bounding box center [88, 168] width 65 height 15
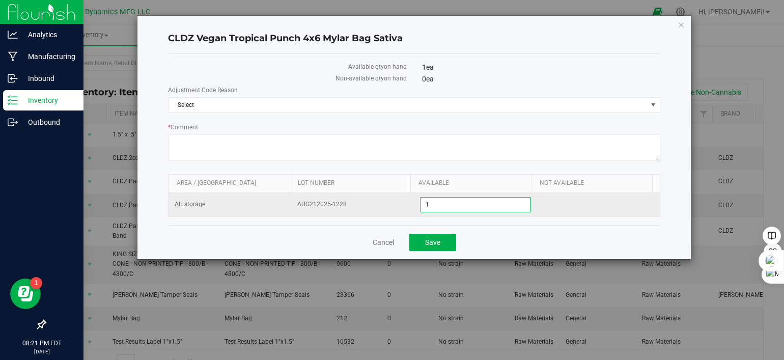
drag, startPoint x: 438, startPoint y: 201, endPoint x: 411, endPoint y: 205, distance: 27.3
click at [414, 205] on td "1 1" at bounding box center [475, 204] width 123 height 23
click at [446, 202] on input "12501" at bounding box center [475, 205] width 109 height 14
type input "1250"
type input "1,250"
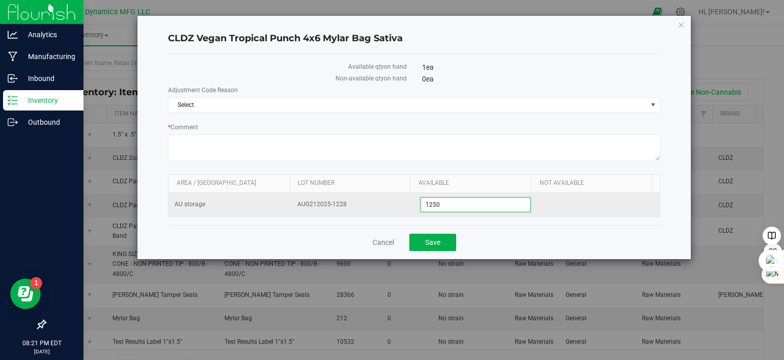
click at [450, 214] on td "1,250 1250" at bounding box center [475, 204] width 123 height 23
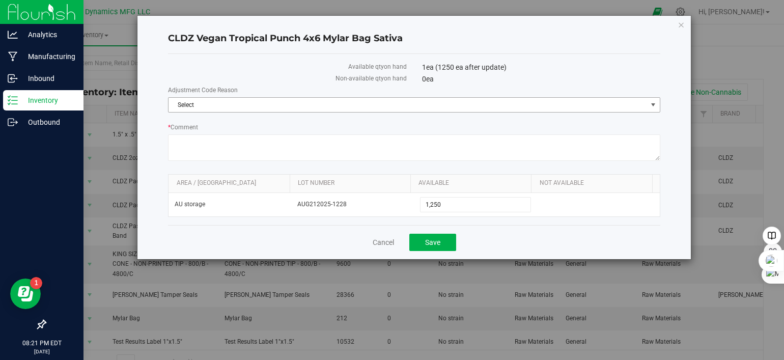
click at [281, 106] on span "Select" at bounding box center [408, 105] width 479 height 14
click at [273, 123] on li "Physical Inventory Count" at bounding box center [414, 122] width 491 height 15
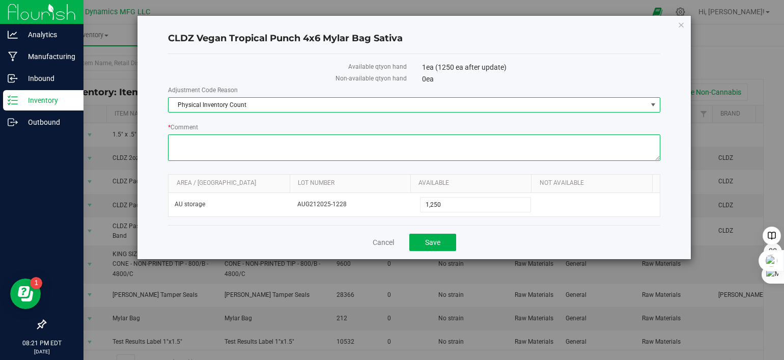
click at [243, 146] on textarea "* Comment" at bounding box center [414, 147] width 492 height 26
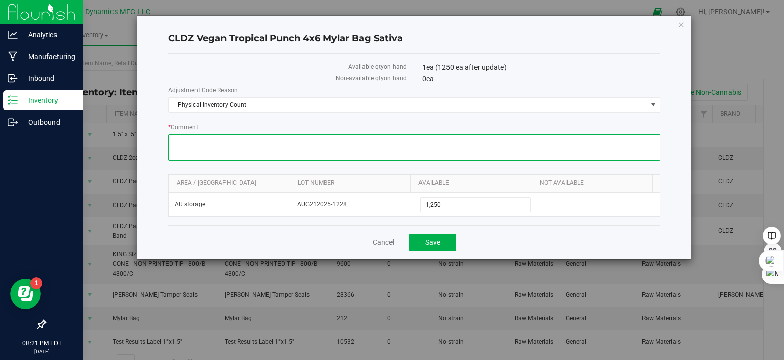
paste textarea "inventory error added Passion Fruit twice on PO"
type textarea "inventory error added Passion Fruit twice on PO"
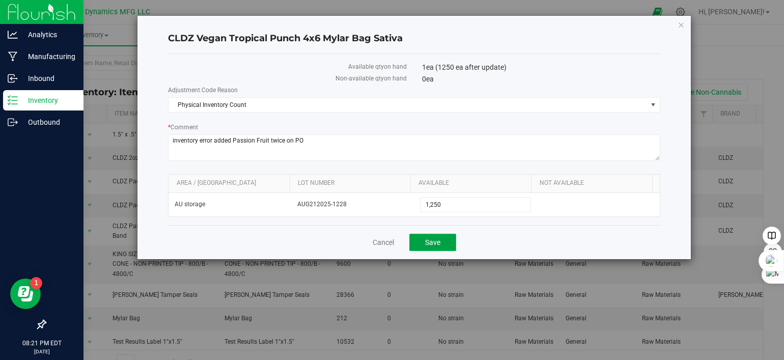
click at [429, 241] on span "Save" at bounding box center [432, 242] width 15 height 8
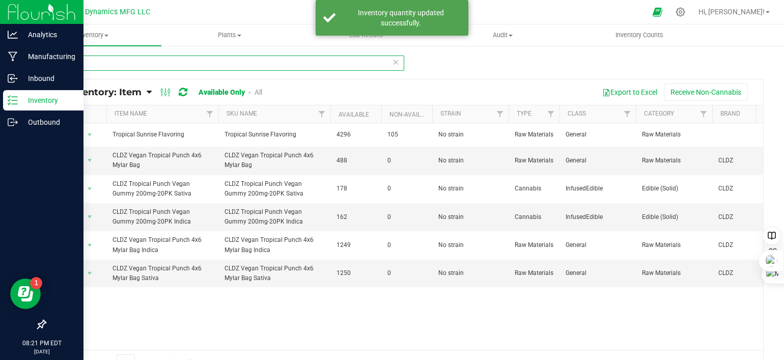
drag, startPoint x: 147, startPoint y: 63, endPoint x: 37, endPoint y: 56, distance: 110.3
click at [37, 56] on div "tropical All Inventory: Item Item Summary Item (default) Item by Strain Item by…" at bounding box center [404, 204] width 760 height 318
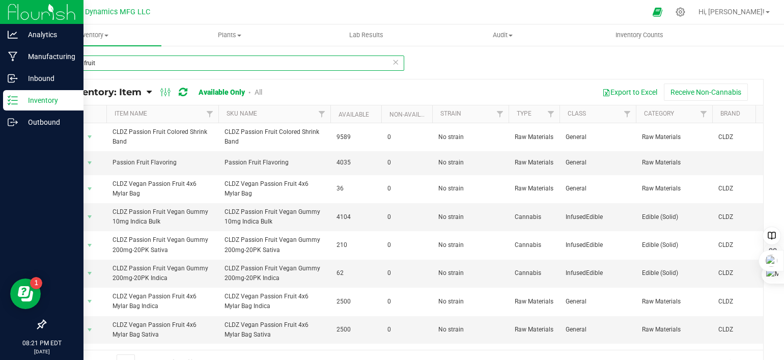
click at [118, 61] on input "passion fruit" at bounding box center [225, 63] width 360 height 15
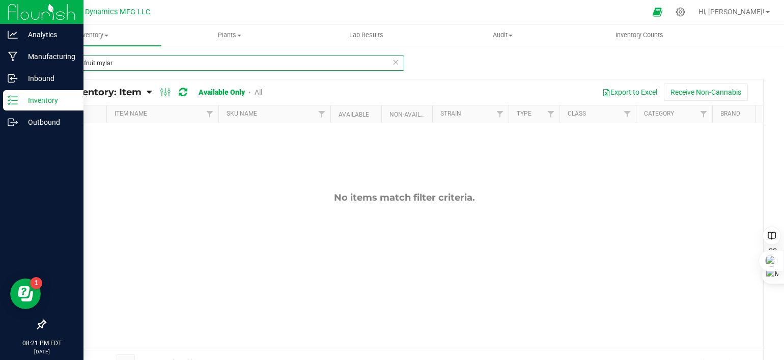
drag, startPoint x: 132, startPoint y: 61, endPoint x: 38, endPoint y: 57, distance: 94.3
click at [39, 57] on div "passion fruit mylar All Inventory: Item Item Summary Item (default) Item by Str…" at bounding box center [404, 204] width 760 height 318
type input "mylar"
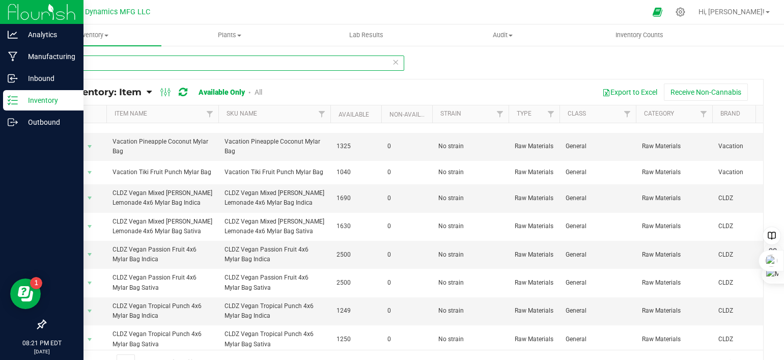
scroll to position [230, 0]
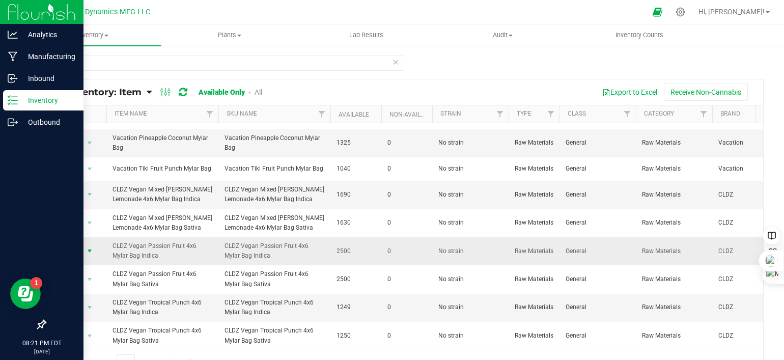
click at [89, 247] on span "select" at bounding box center [90, 251] width 8 height 8
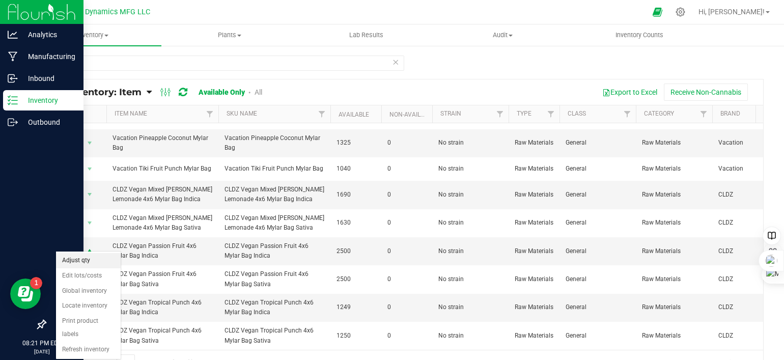
click at [88, 258] on li "Adjust qty" at bounding box center [88, 260] width 65 height 15
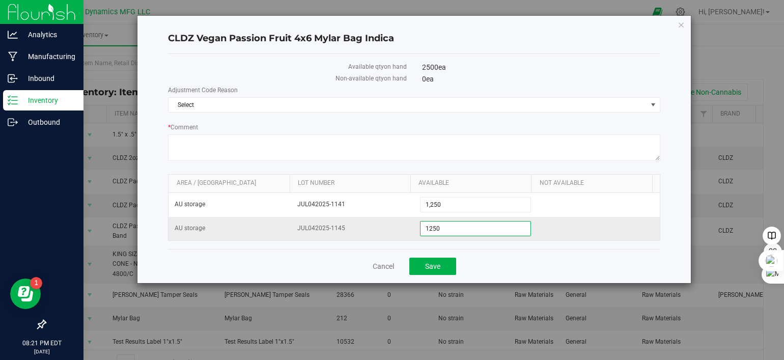
drag, startPoint x: 471, startPoint y: 223, endPoint x: 380, endPoint y: 219, distance: 90.2
click at [380, 219] on tr "AU storage JUL042025-1145 1,250 1250" at bounding box center [414, 228] width 491 height 23
type input "0"
click at [525, 256] on div "Cancel Save" at bounding box center [414, 266] width 492 height 34
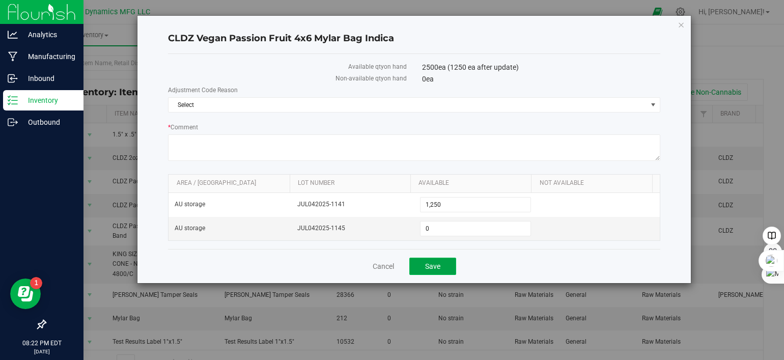
click at [430, 262] on span "Save" at bounding box center [432, 266] width 15 height 8
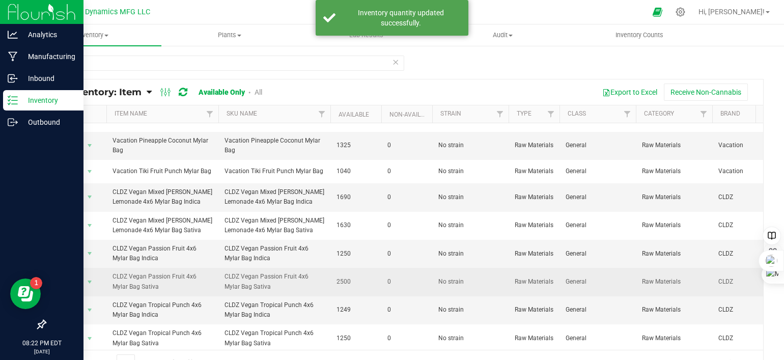
scroll to position [230, 0]
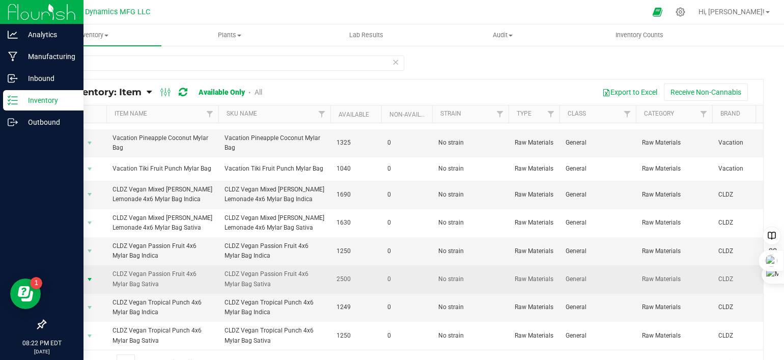
click at [90, 276] on span "select" at bounding box center [90, 280] width 8 height 8
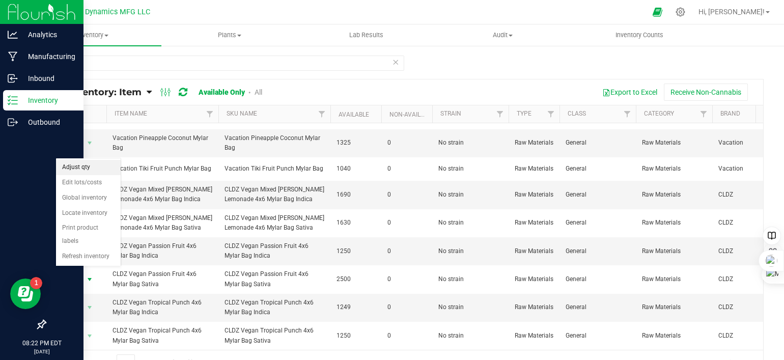
click at [81, 167] on li "Adjust qty" at bounding box center [88, 167] width 65 height 15
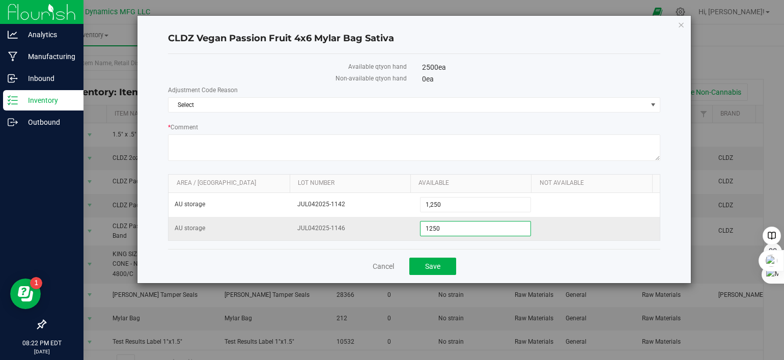
drag, startPoint x: 450, startPoint y: 228, endPoint x: 387, endPoint y: 230, distance: 63.2
click at [387, 230] on tr "AU storage JUL042025-1146 1,250 1250" at bounding box center [414, 228] width 491 height 23
type input "0"
click at [444, 262] on button "Save" at bounding box center [432, 266] width 47 height 17
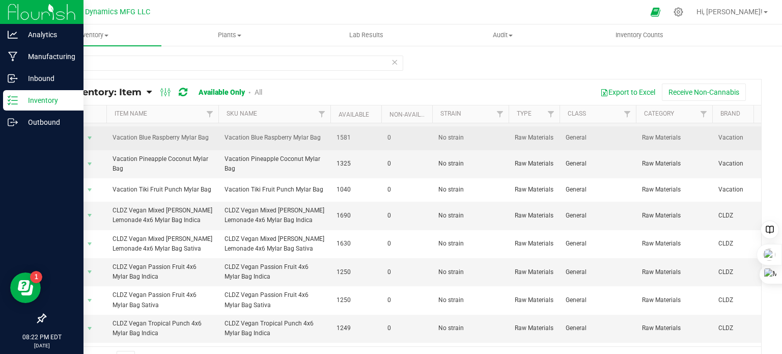
scroll to position [234, 0]
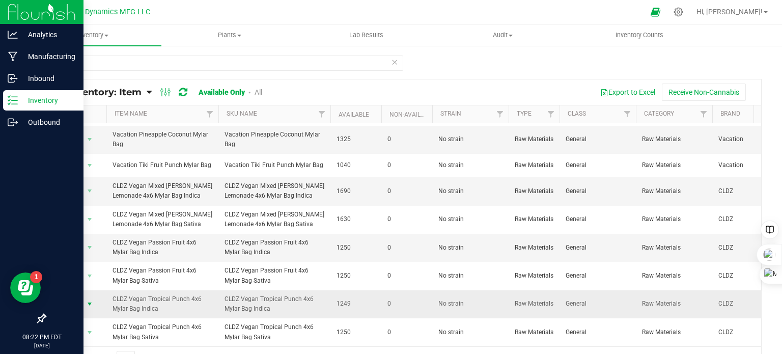
click at [88, 300] on span "select" at bounding box center [90, 304] width 8 height 8
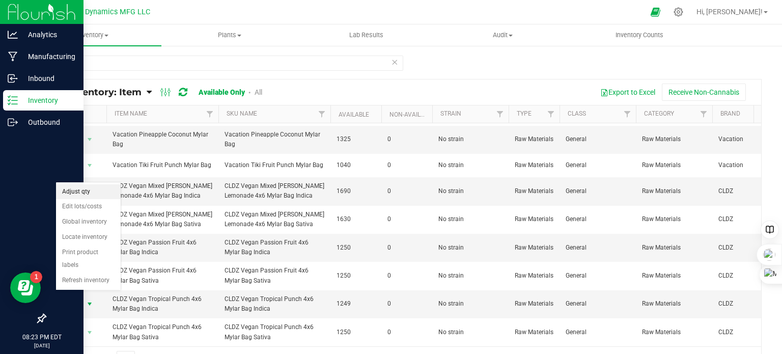
click at [87, 192] on li "Adjust qty" at bounding box center [88, 191] width 65 height 15
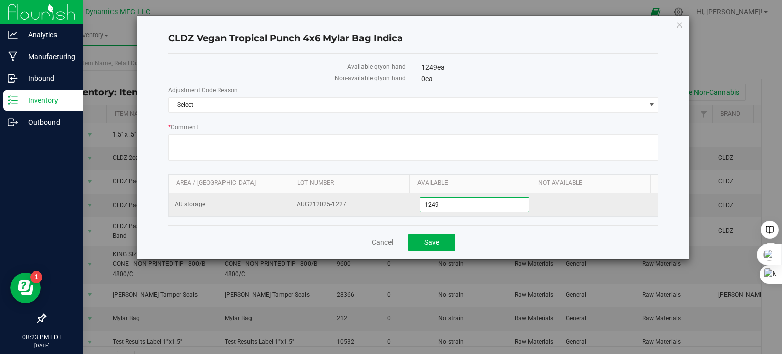
drag, startPoint x: 429, startPoint y: 204, endPoint x: 405, endPoint y: 205, distance: 23.5
click at [405, 205] on tr "AU storage AUG212025-1227 1,249 1249" at bounding box center [414, 204] width 490 height 23
drag, startPoint x: 448, startPoint y: 202, endPoint x: 396, endPoint y: 208, distance: 52.4
click at [396, 208] on tr "AU storage AUG212025-1227 1,249 1249" at bounding box center [414, 204] width 490 height 23
type input "1250"
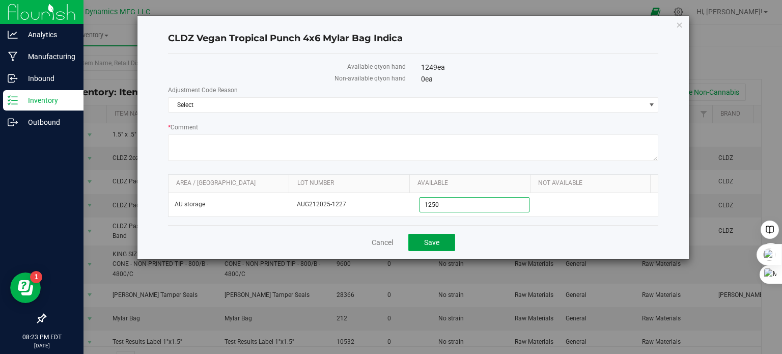
type input "1,250"
click at [447, 239] on button "Save" at bounding box center [431, 242] width 47 height 17
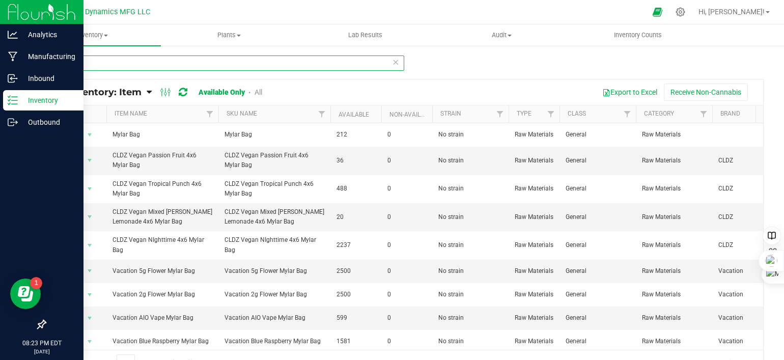
click at [113, 64] on input "mylar" at bounding box center [225, 63] width 360 height 15
click at [111, 65] on input "mylar" at bounding box center [225, 63] width 360 height 15
drag, startPoint x: 111, startPoint y: 65, endPoint x: 101, endPoint y: 64, distance: 10.2
click at [102, 64] on input "mylar" at bounding box center [225, 63] width 360 height 15
type input "country tin"
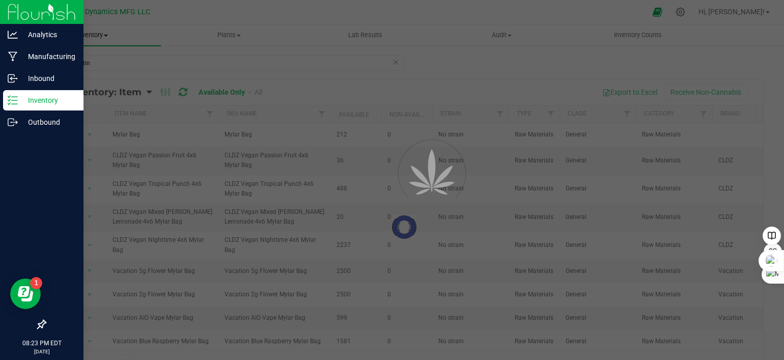
click at [106, 33] on div at bounding box center [392, 180] width 784 height 360
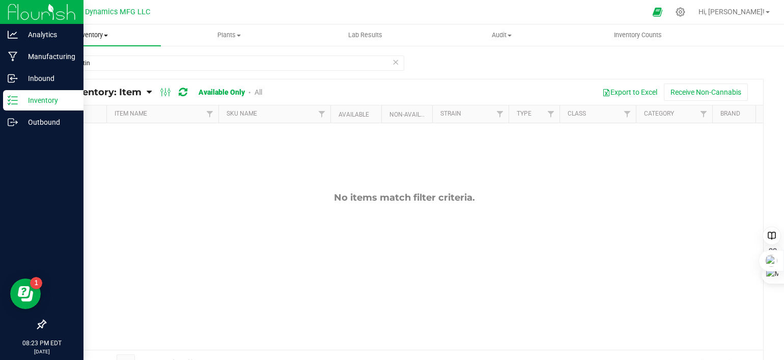
click at [109, 33] on span "Inventory" at bounding box center [92, 35] width 136 height 9
click at [86, 75] on span "All inventory" at bounding box center [58, 73] width 69 height 9
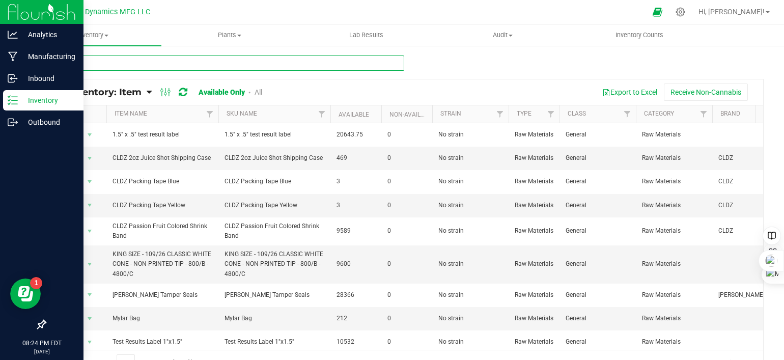
click at [114, 61] on input "text" at bounding box center [225, 63] width 360 height 15
type input "country"
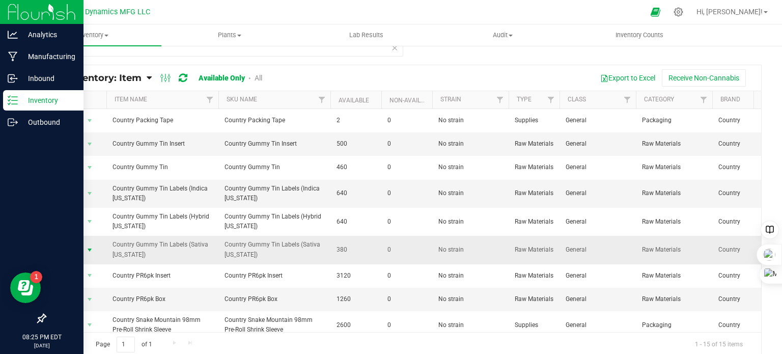
click at [89, 247] on span "select" at bounding box center [90, 250] width 8 height 8
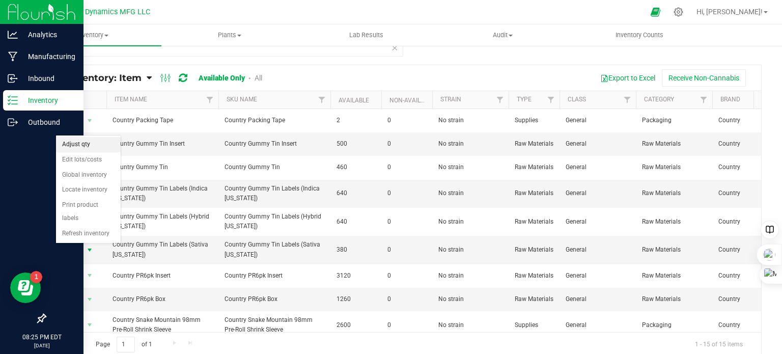
click at [95, 142] on li "Adjust qty" at bounding box center [88, 144] width 65 height 15
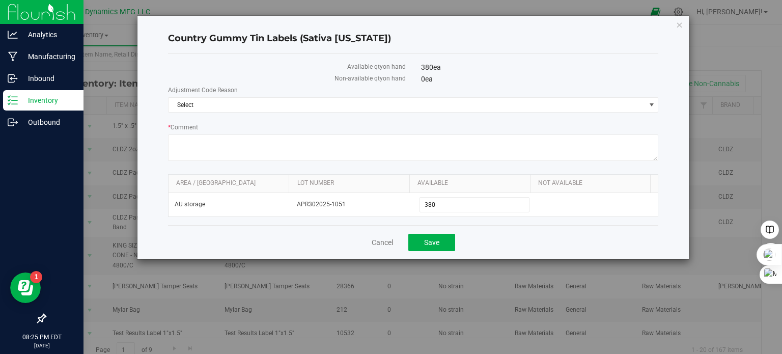
scroll to position [14, 0]
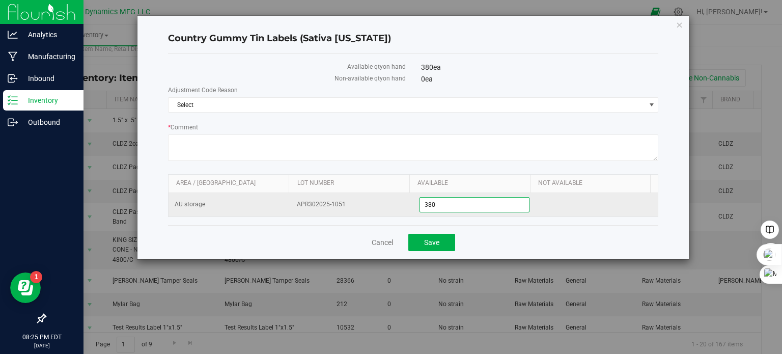
drag, startPoint x: 422, startPoint y: 205, endPoint x: 395, endPoint y: 207, distance: 27.1
click at [396, 207] on tr "AU storage APR302025-1051 380 380" at bounding box center [414, 204] width 490 height 23
drag, startPoint x: 434, startPoint y: 203, endPoint x: 409, endPoint y: 206, distance: 24.6
click at [414, 206] on td "380 380" at bounding box center [475, 204] width 122 height 23
type input "640"
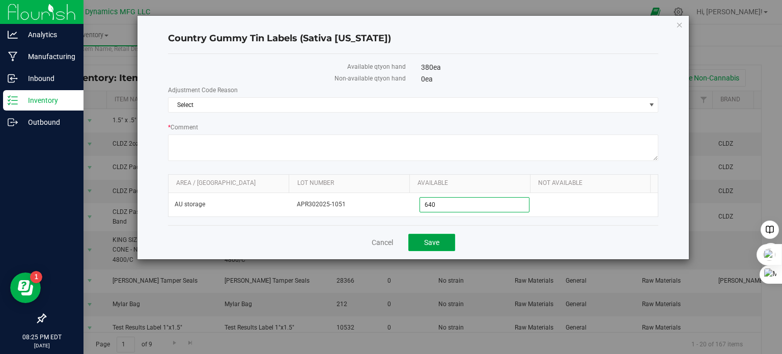
type input "640"
click at [443, 236] on button "Save" at bounding box center [431, 242] width 47 height 17
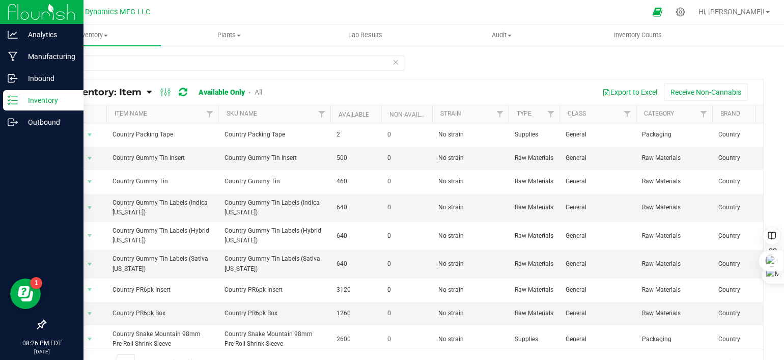
click at [35, 326] on div "country All Inventory: Item Item Summary Item (default) Item by Strain Item by …" at bounding box center [404, 204] width 760 height 318
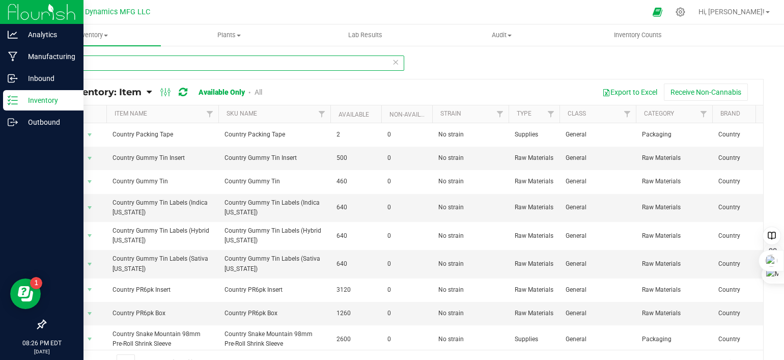
click at [90, 68] on input "country" at bounding box center [225, 63] width 360 height 15
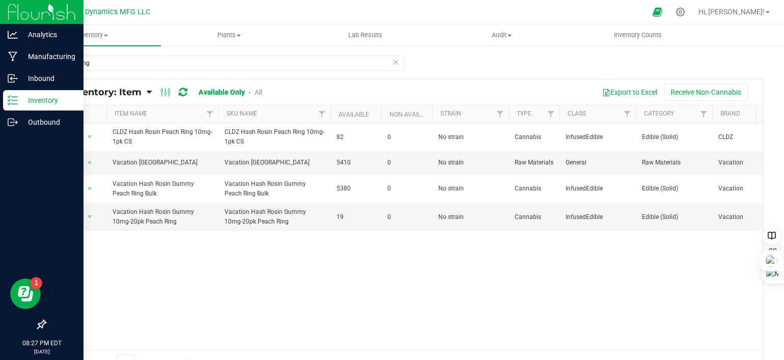
click at [78, 256] on div "Action Action Global inventory View packages CLDZ Hash Rosin Peach Ring 10mg-1p…" at bounding box center [404, 236] width 718 height 227
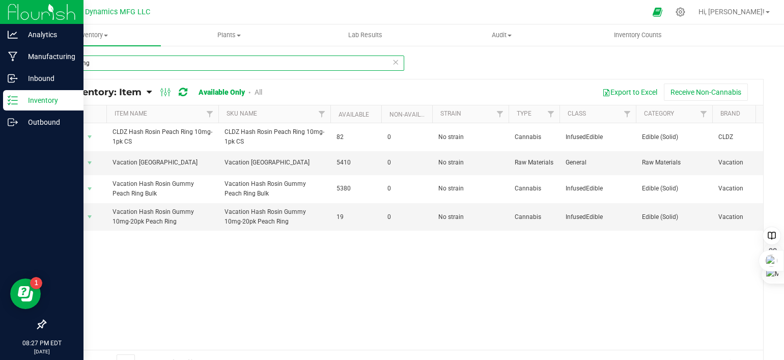
click at [99, 65] on input "peach ring" at bounding box center [225, 63] width 360 height 15
click at [97, 65] on input "peach ring" at bounding box center [225, 63] width 360 height 15
type input "abstrax"
